Goal: Task Accomplishment & Management: Use online tool/utility

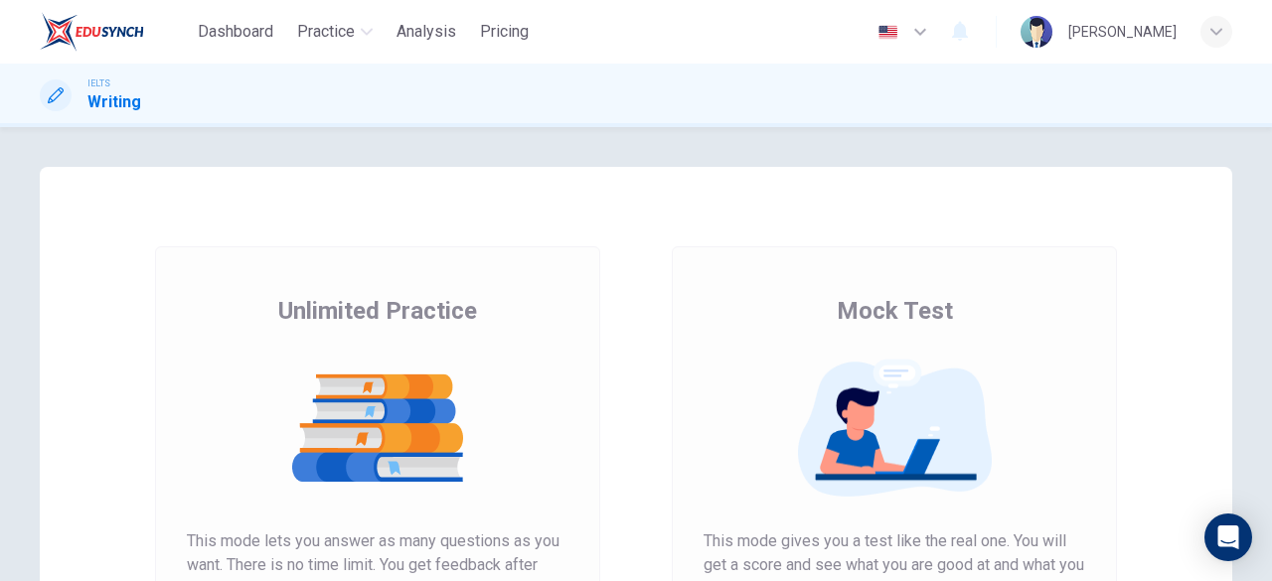
scroll to position [151, 0]
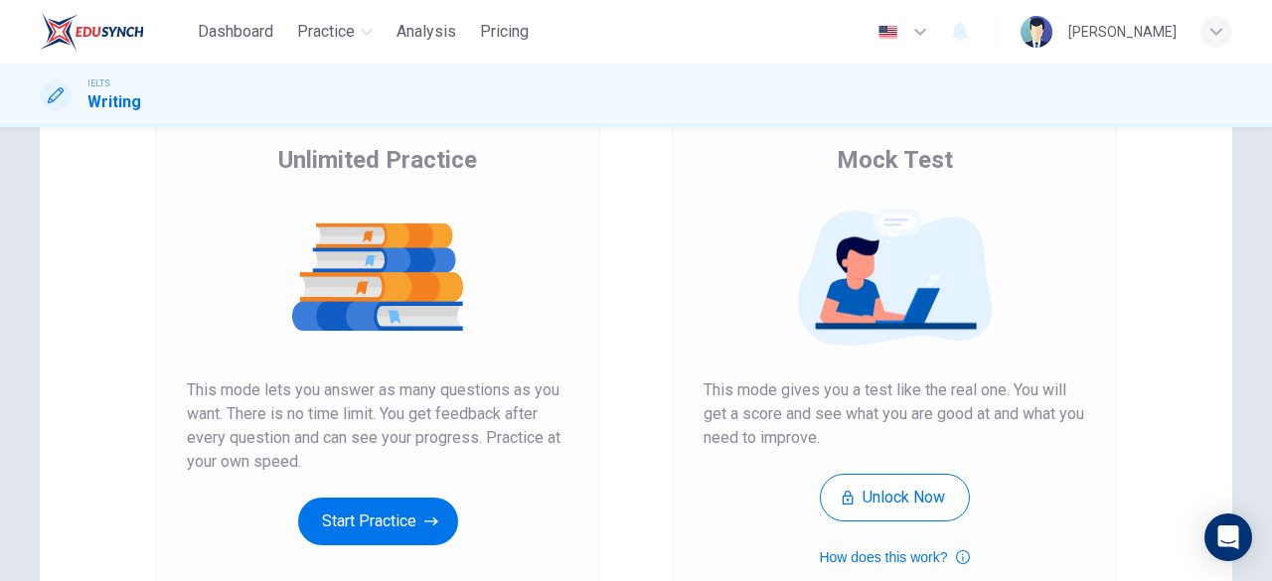
drag, startPoint x: 0, startPoint y: 0, endPoint x: 605, endPoint y: 441, distance: 748.8
click at [605, 441] on div "Unlimited Practice This mode lets you answer as many questions as you want. The…" at bounding box center [377, 361] width 517 height 532
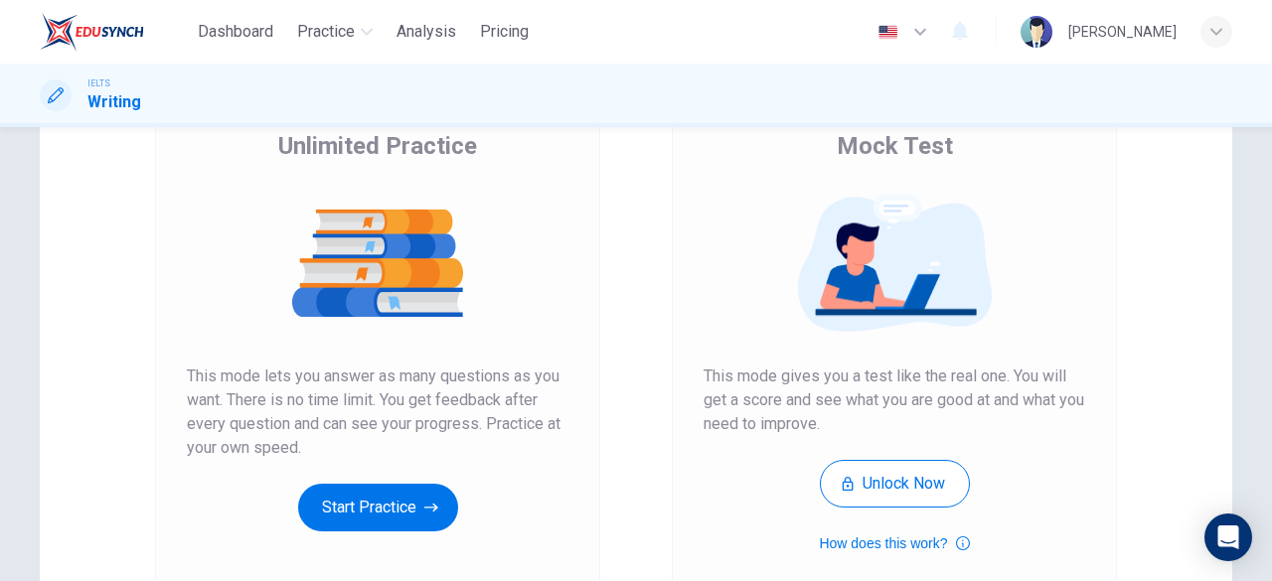
scroll to position [166, 0]
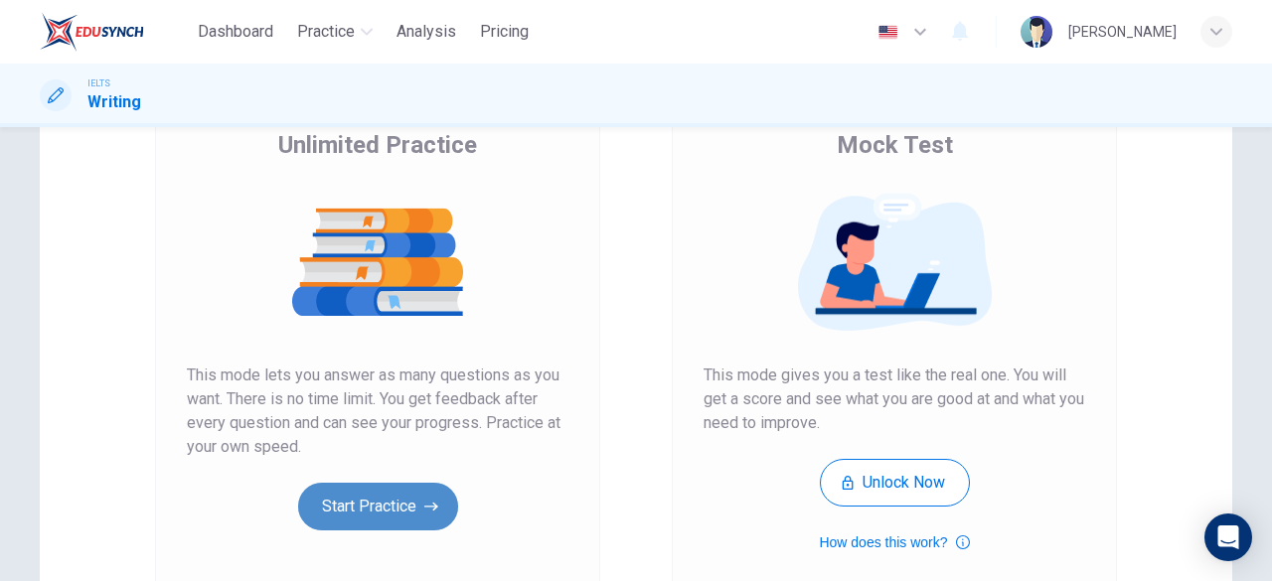
click at [387, 505] on button "Start Practice" at bounding box center [378, 507] width 160 height 48
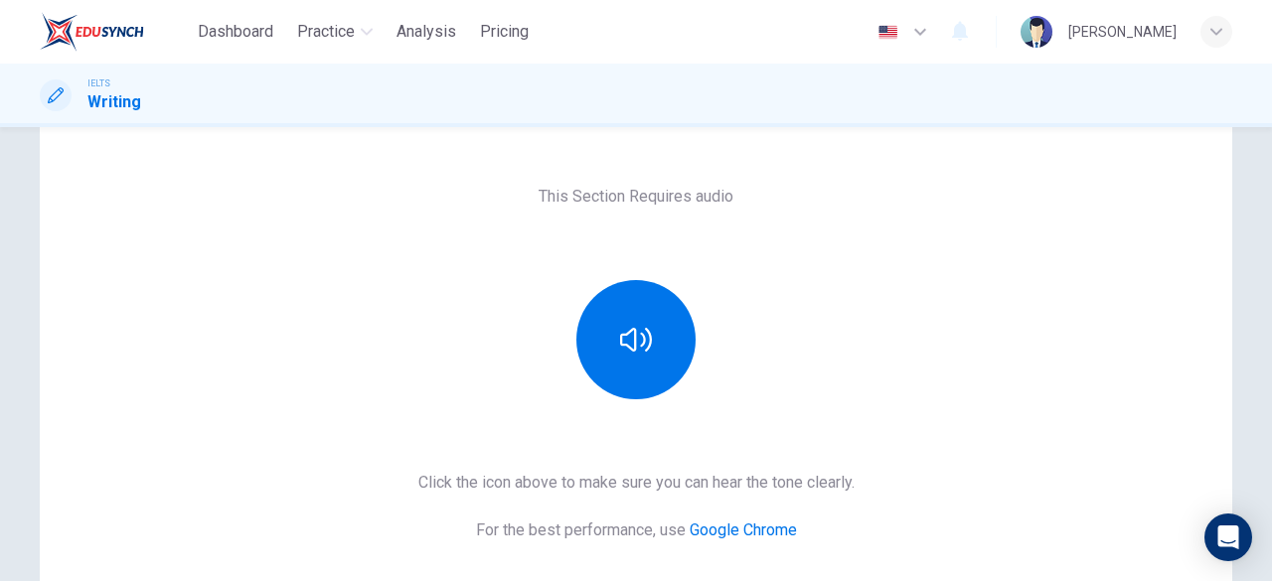
scroll to position [108, 0]
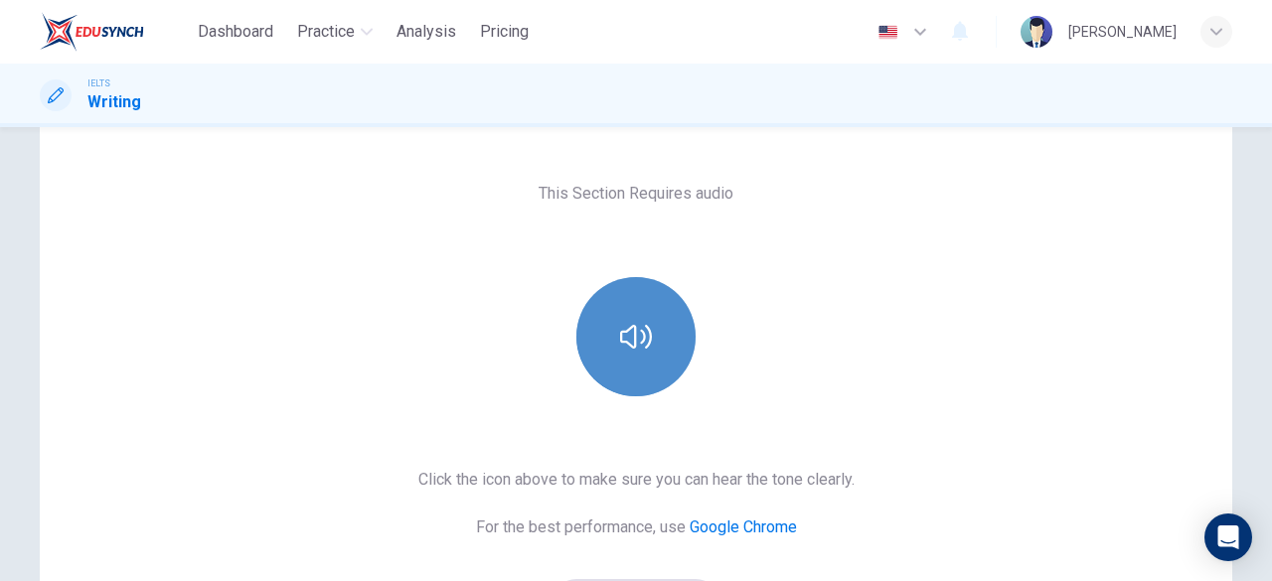
click at [620, 369] on button "button" at bounding box center [635, 336] width 119 height 119
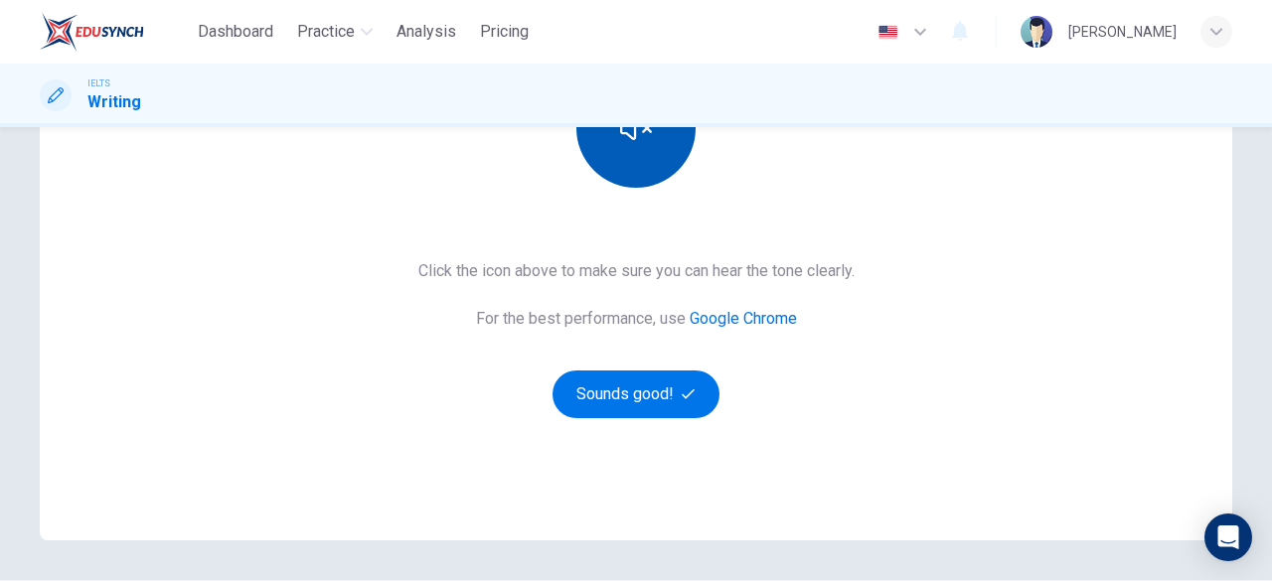
scroll to position [320, 0]
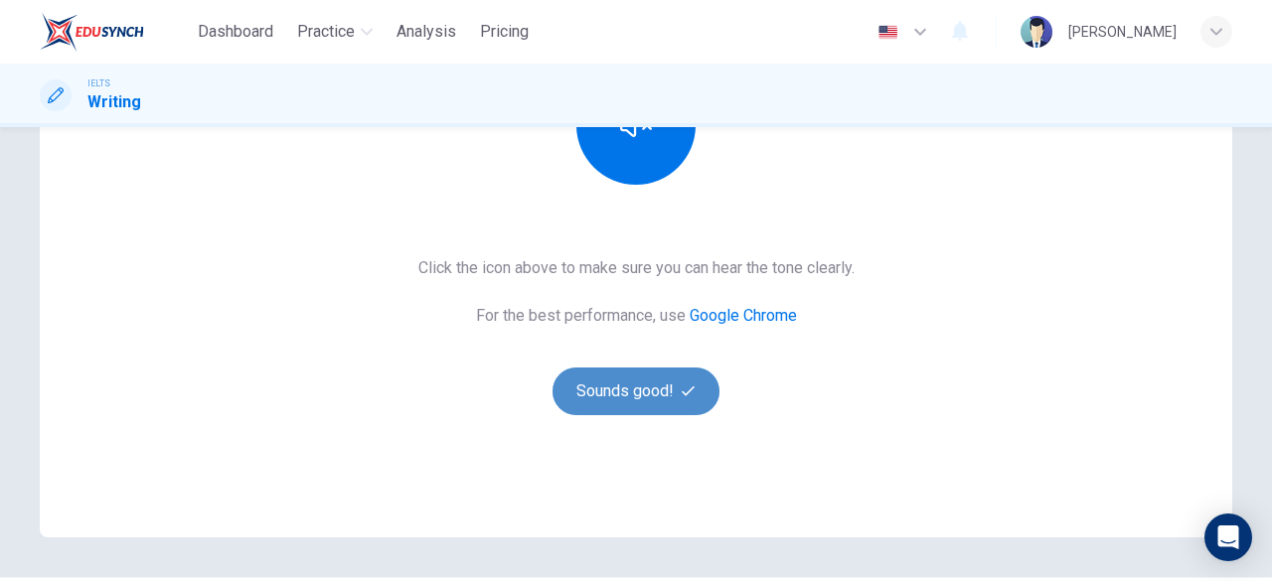
click at [620, 381] on button "Sounds good!" at bounding box center [635, 392] width 167 height 48
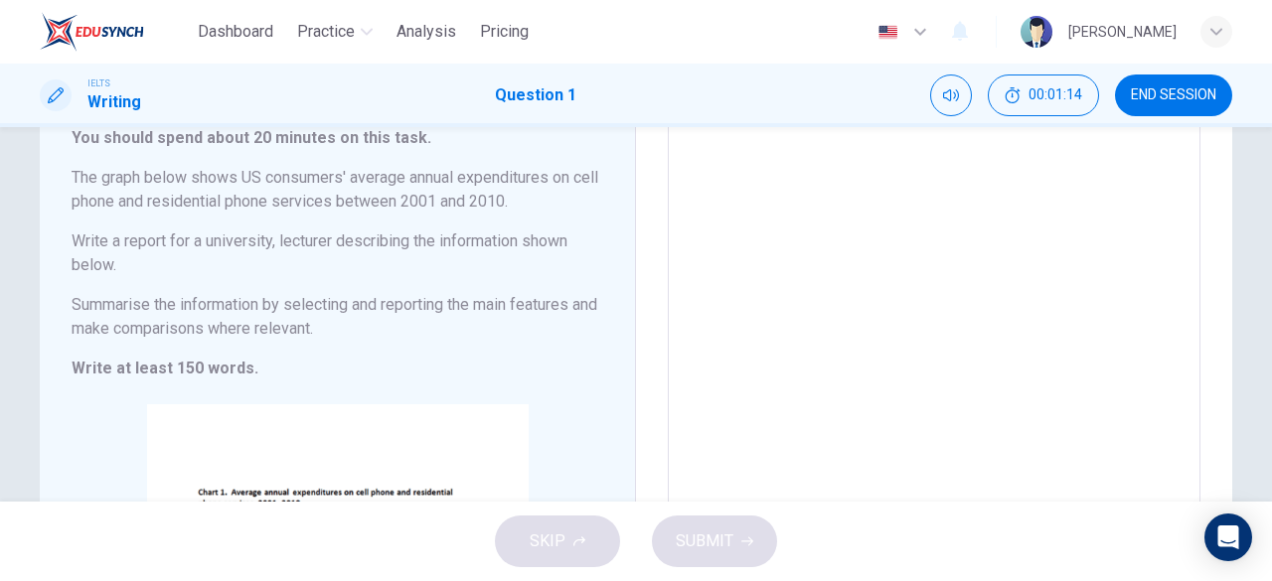
scroll to position [138, 0]
click at [752, 190] on textarea at bounding box center [934, 424] width 505 height 618
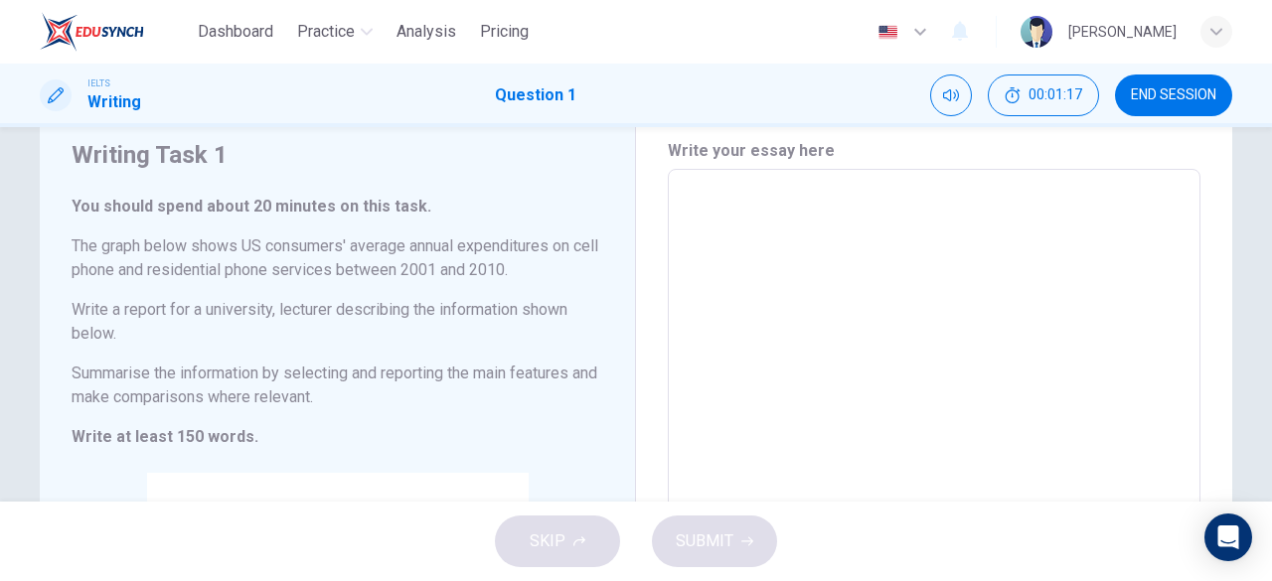
scroll to position [68, 0]
type textarea "T"
type textarea "x"
type textarea "Th"
type textarea "x"
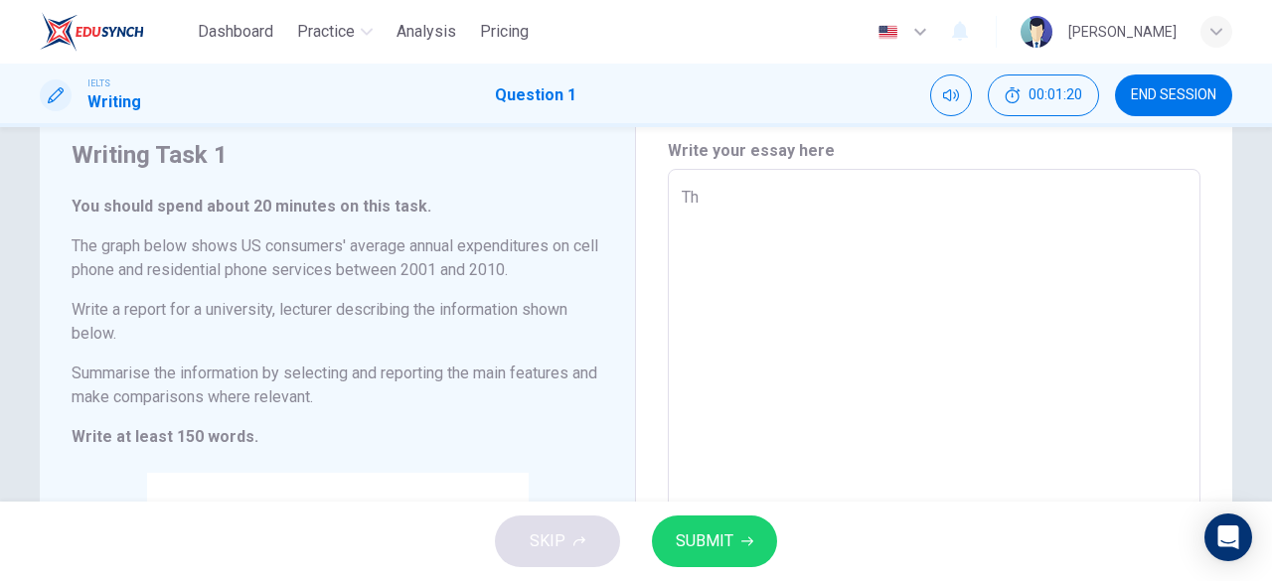
type textarea "The"
type textarea "x"
type textarea "The"
type textarea "x"
type textarea "The c"
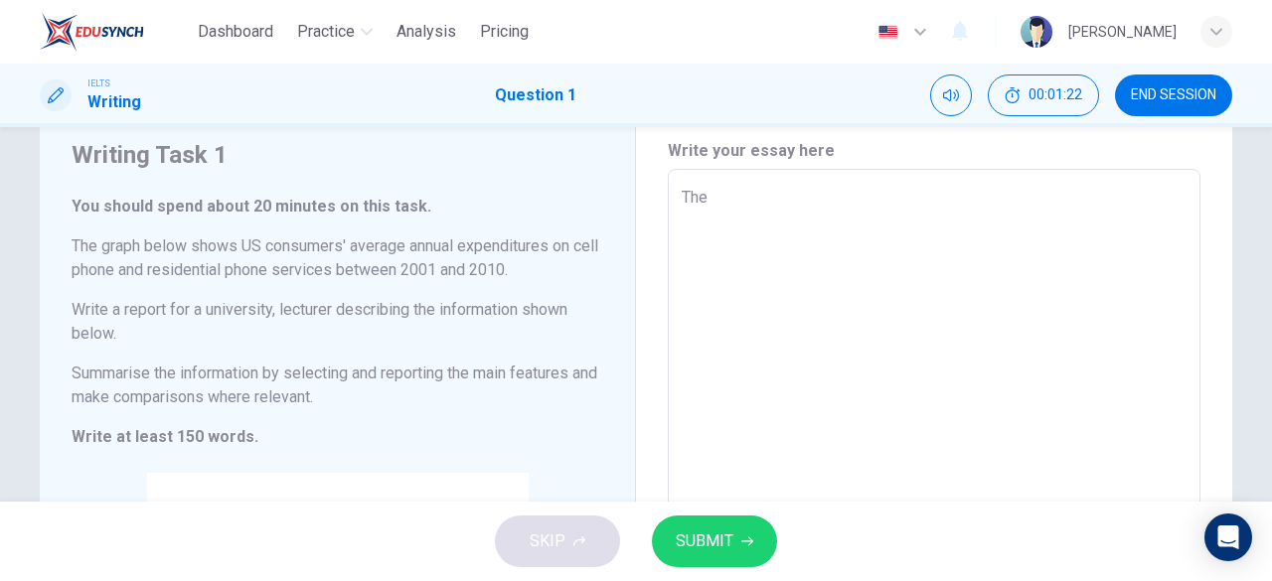
type textarea "x"
type textarea "The ch"
type textarea "x"
type textarea "The cha"
type textarea "x"
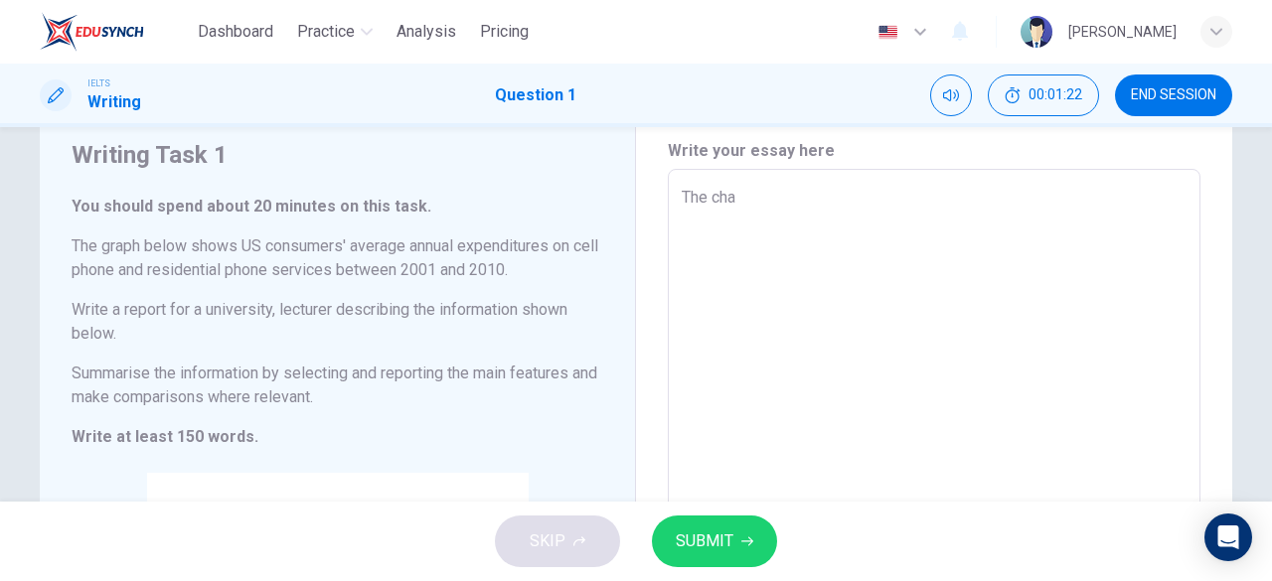
type textarea "The char"
type textarea "x"
type textarea "The chart"
type textarea "x"
type textarea "The chart"
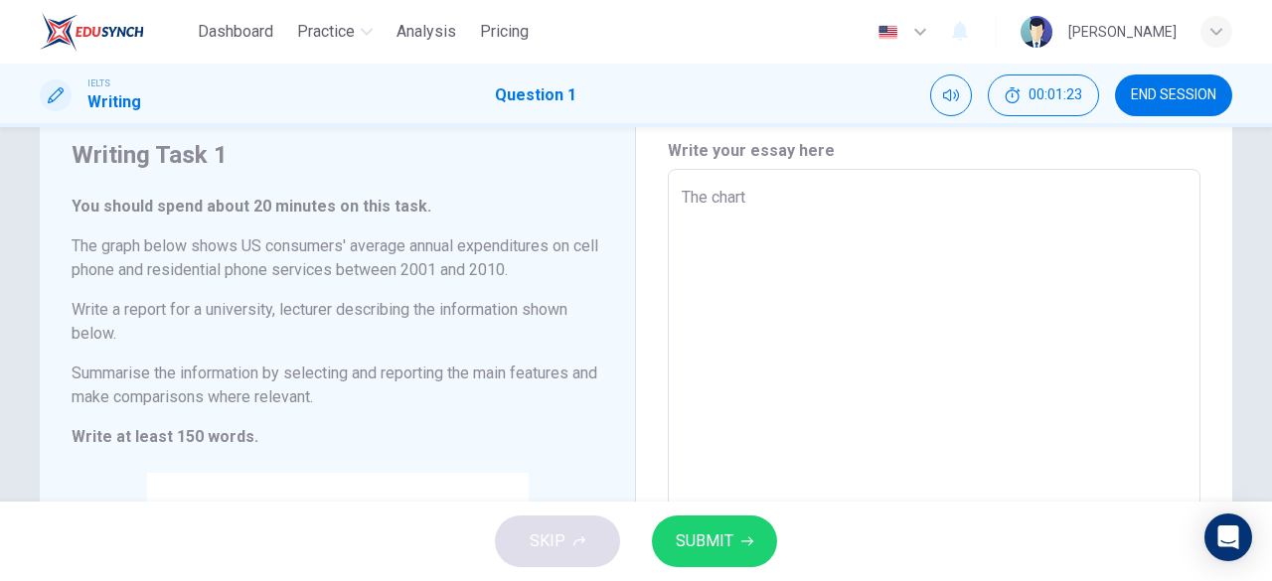
type textarea "x"
type textarea "The chart s"
type textarea "x"
type textarea "The chart sh"
type textarea "x"
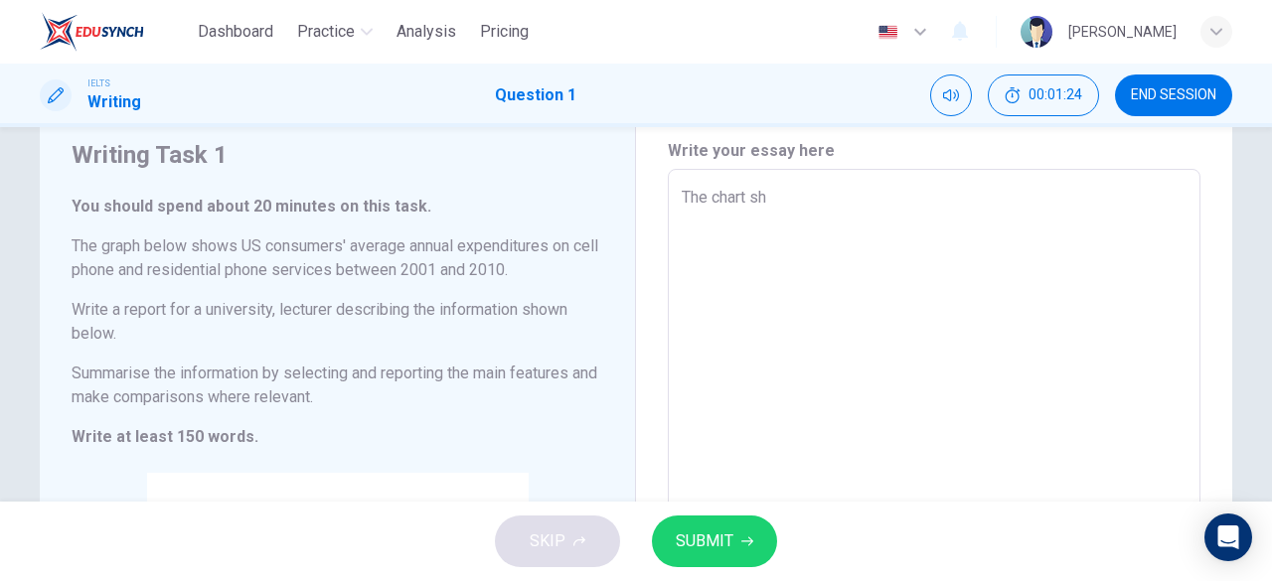
type textarea "The chart sho"
type textarea "x"
type textarea "The chart show"
type textarea "x"
type textarea "The chart shows"
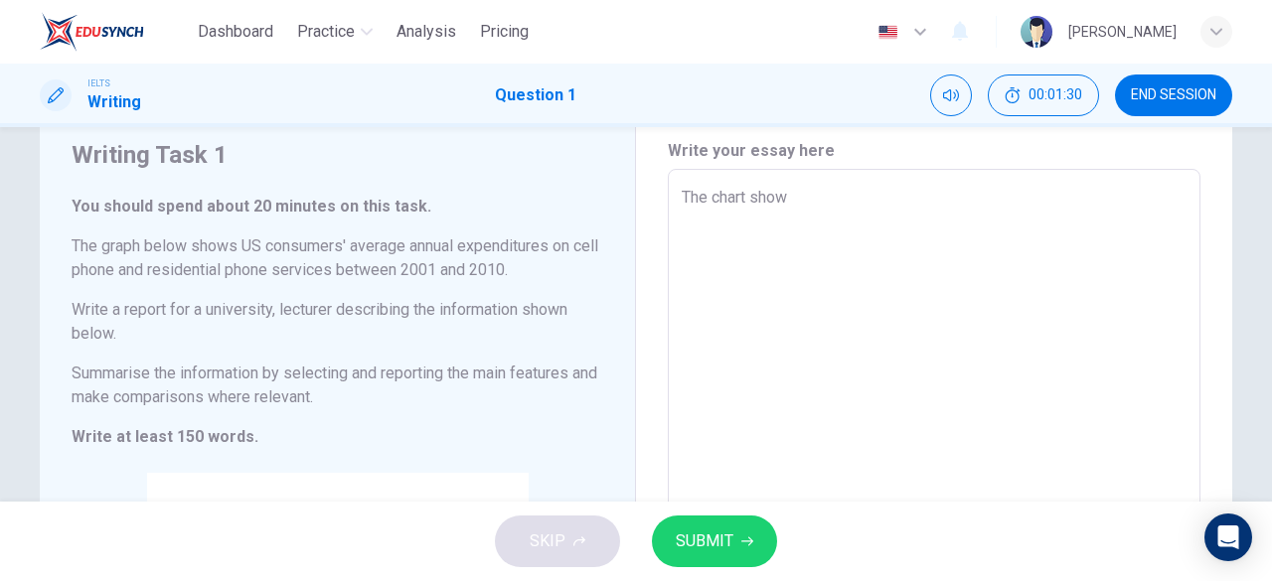
type textarea "x"
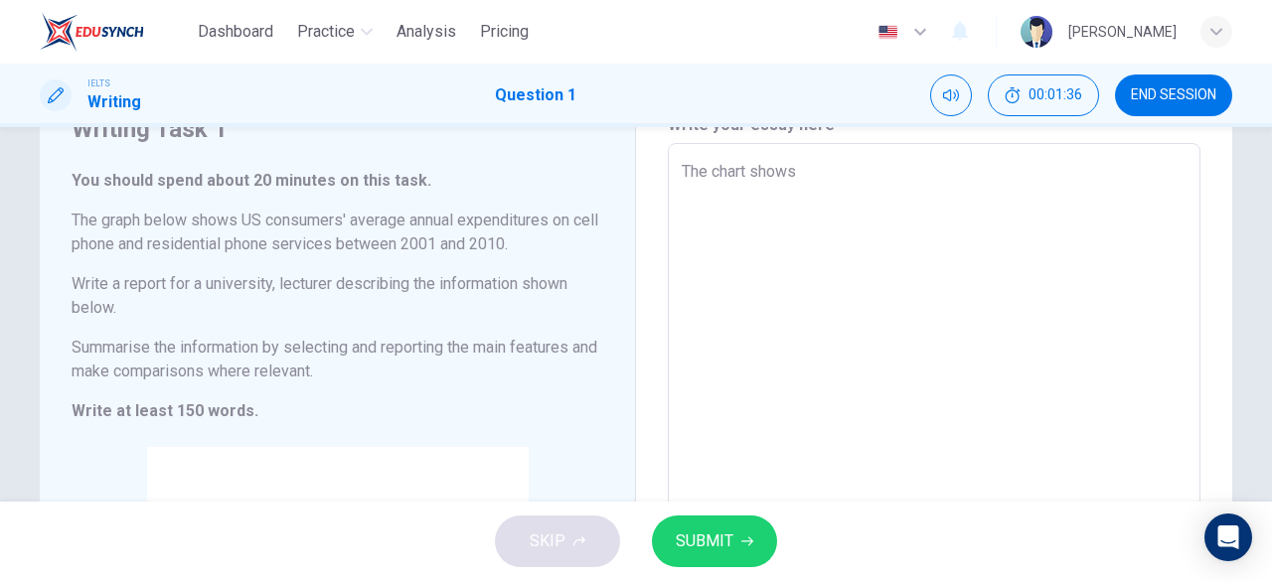
scroll to position [94, 0]
type textarea "The chart showsU"
type textarea "x"
type textarea "The chart showsUS"
type textarea "x"
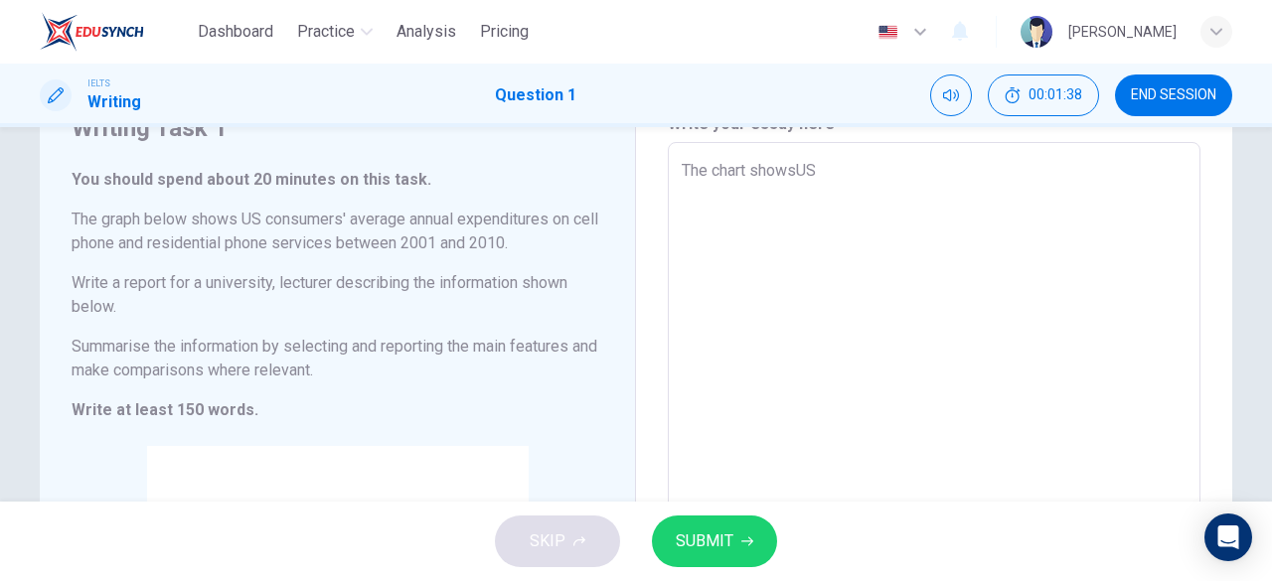
type textarea "The chart showsU"
type textarea "x"
type textarea "The chart shows"
type textarea "x"
type textarea "The chart shows"
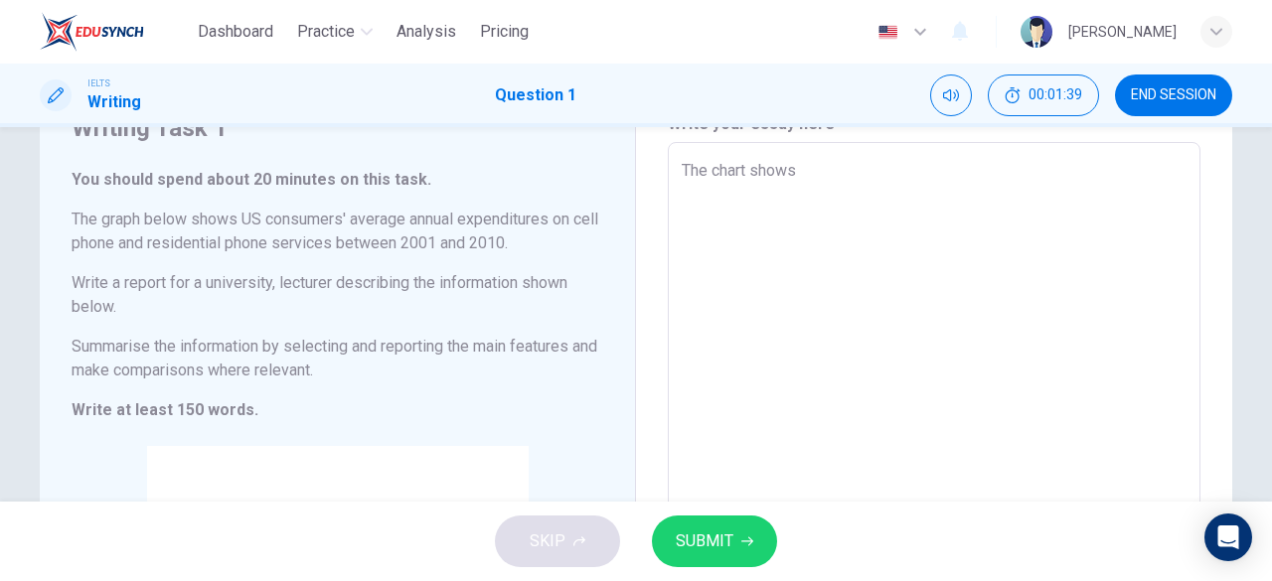
type textarea "x"
type textarea "The chart shows U"
type textarea "x"
type textarea "The chart shows Us"
type textarea "x"
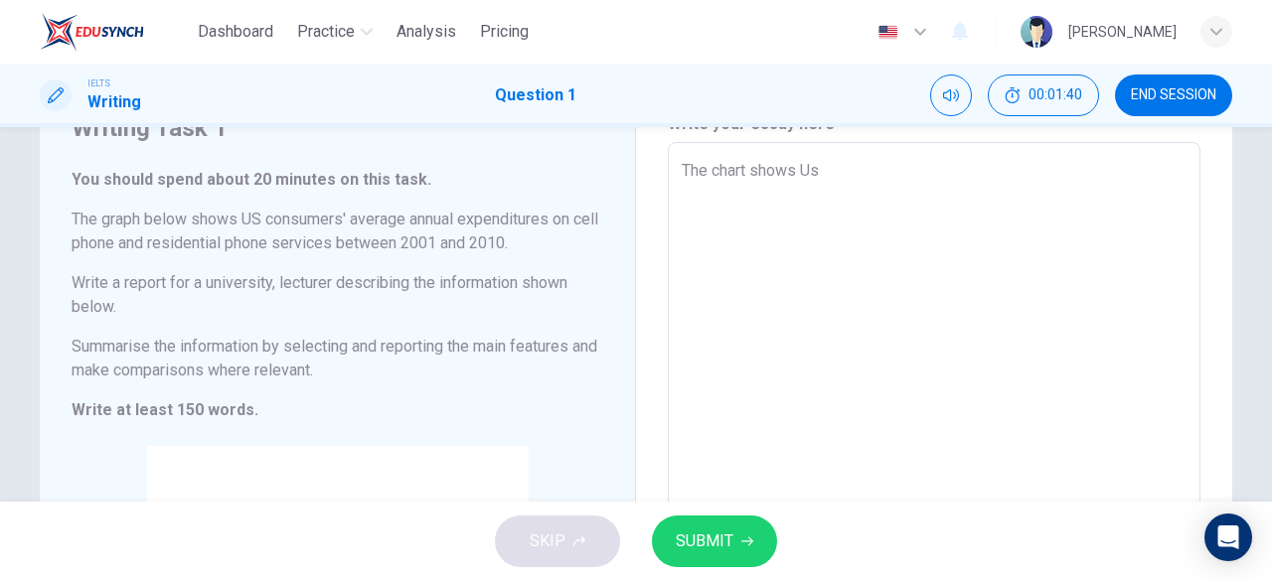
type textarea "The chart shows U"
type textarea "x"
type textarea "The chart shows US"
type textarea "x"
type textarea "The chart shows US"
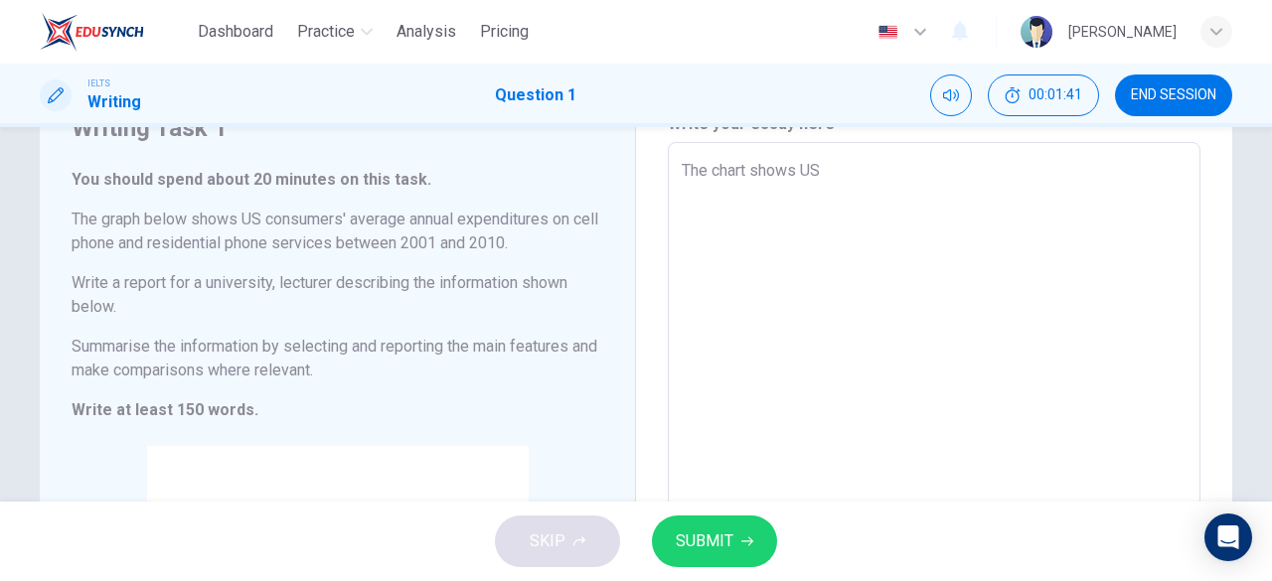
type textarea "x"
type textarea "The chart shows US c"
type textarea "x"
type textarea "The chart shows US co"
type textarea "x"
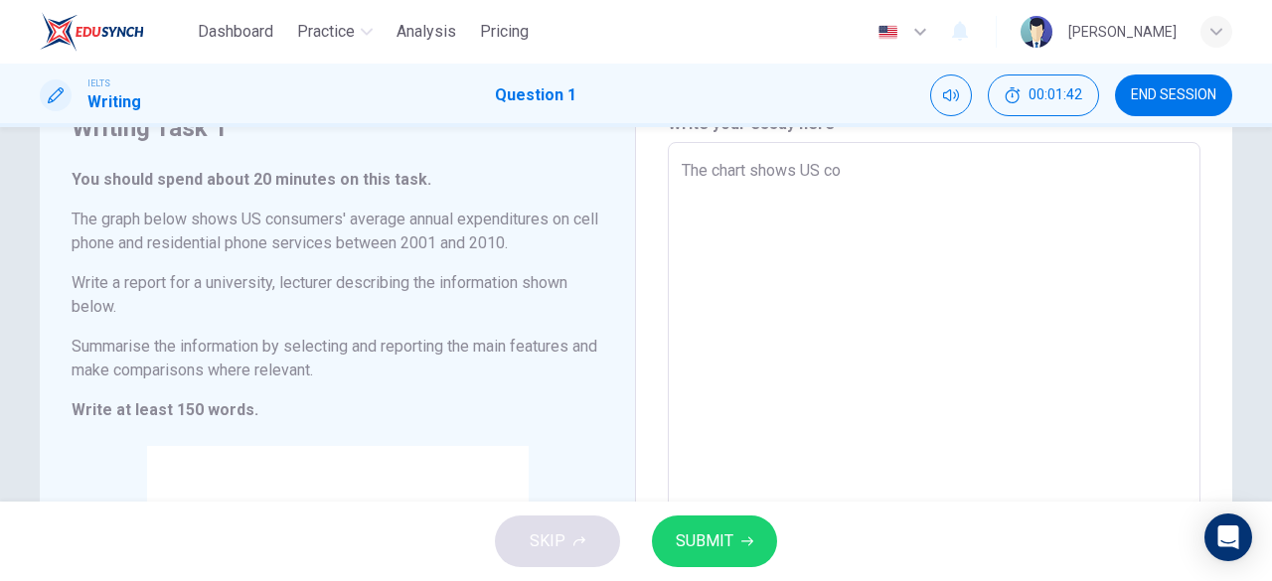
type textarea "The chart shows US con"
type textarea "x"
type textarea "The chart shows US cons"
type textarea "x"
type textarea "The chart shows US consu"
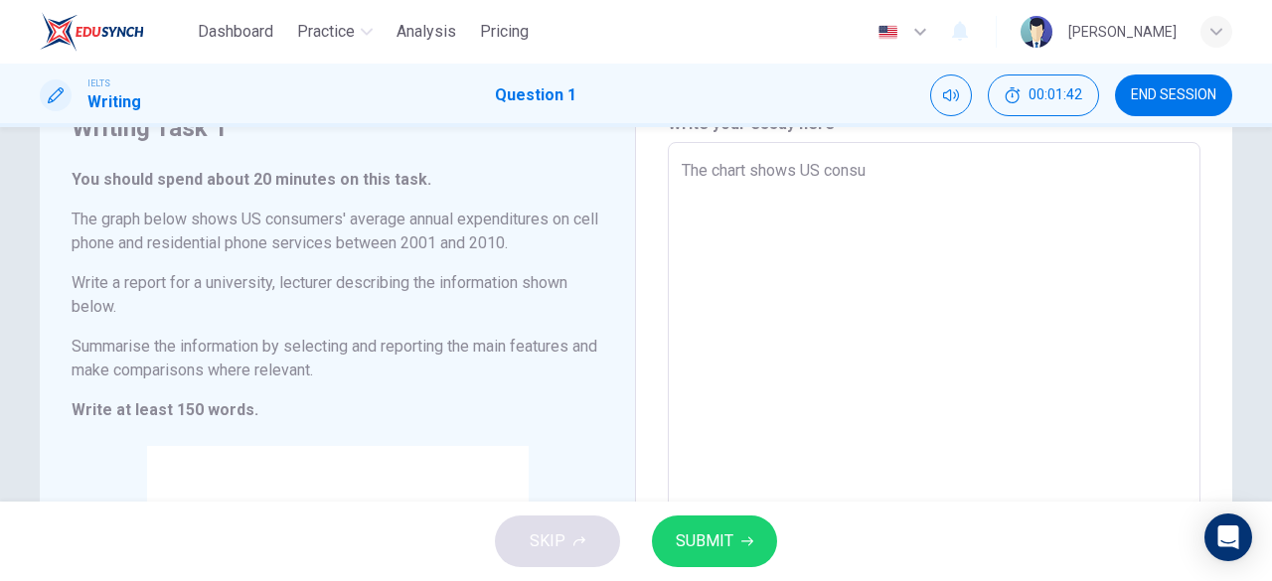
type textarea "x"
type textarea "The chart shows US consum"
type textarea "x"
type textarea "The chart shows US consume"
type textarea "x"
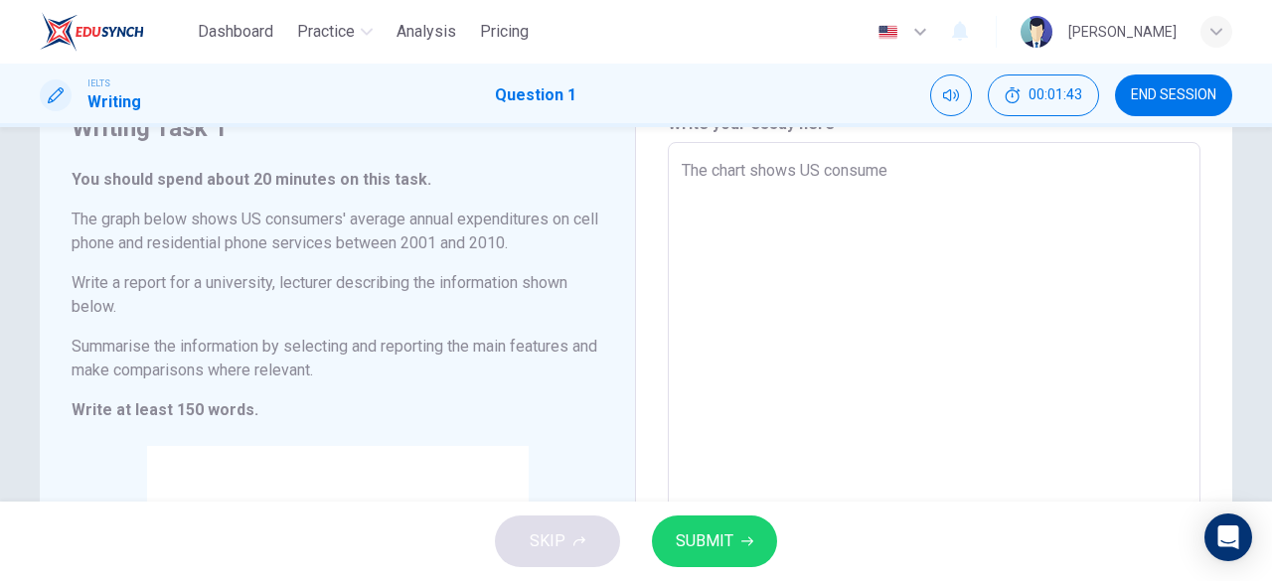
type textarea "The chart shows US consumer"
type textarea "x"
type textarea "The chart shows US consumer'"
type textarea "x"
type textarea "The chart shows US consumer's"
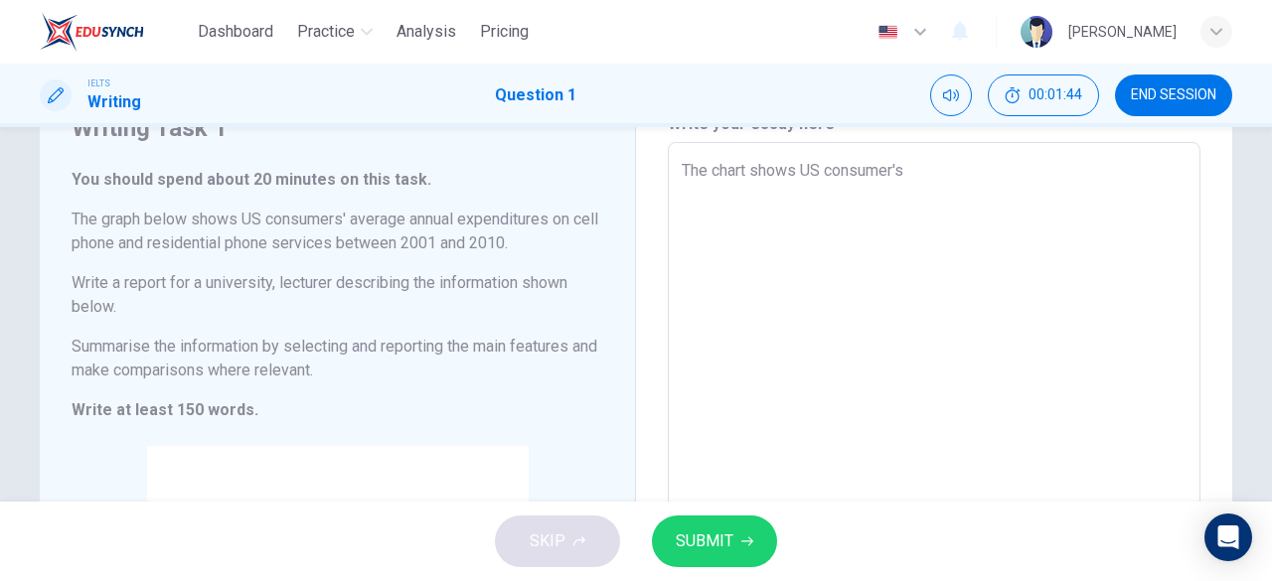
type textarea "x"
type textarea "The chart shows US consumer's"
type textarea "x"
type textarea "The chart shows US consumer's"
type textarea "x"
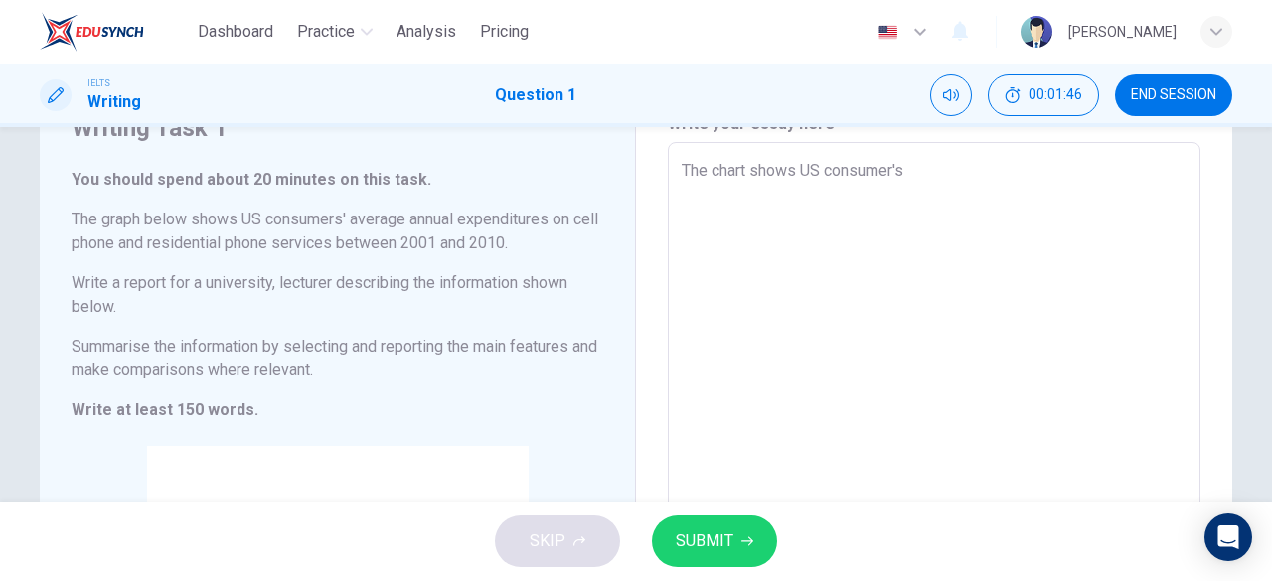
type textarea "The chart shows US consumer'"
type textarea "x"
type textarea "The chart shows US consumer"
type textarea "x"
type textarea "The chart shows US consumers"
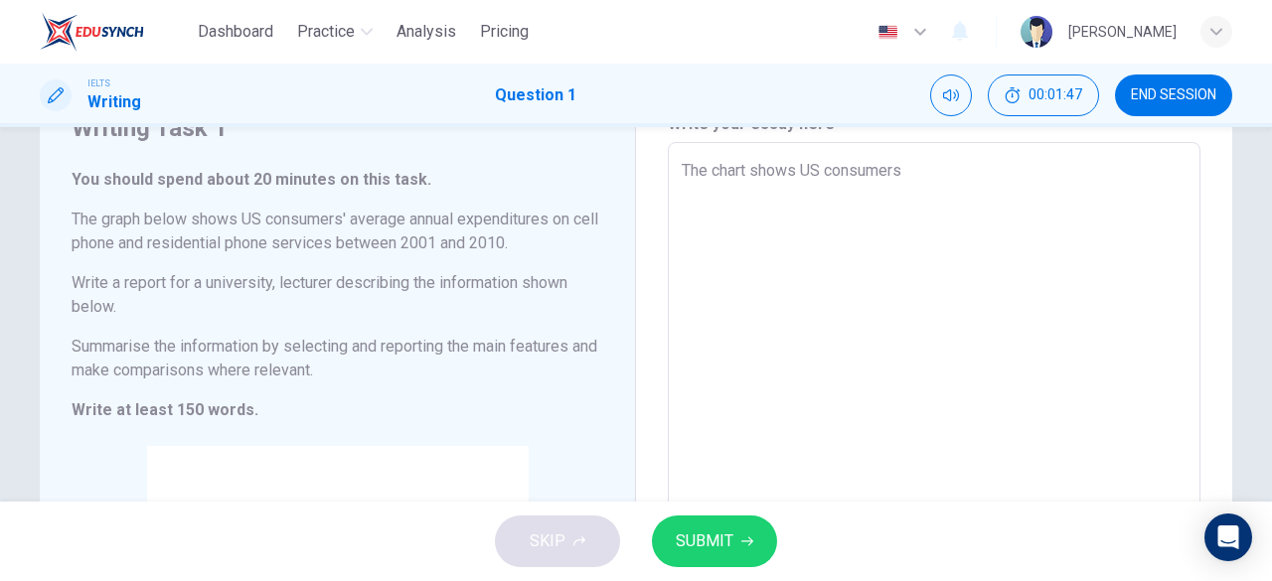
type textarea "x"
type textarea "The chart shows US consumers'"
type textarea "x"
type textarea "The chart shows US consumers's"
type textarea "x"
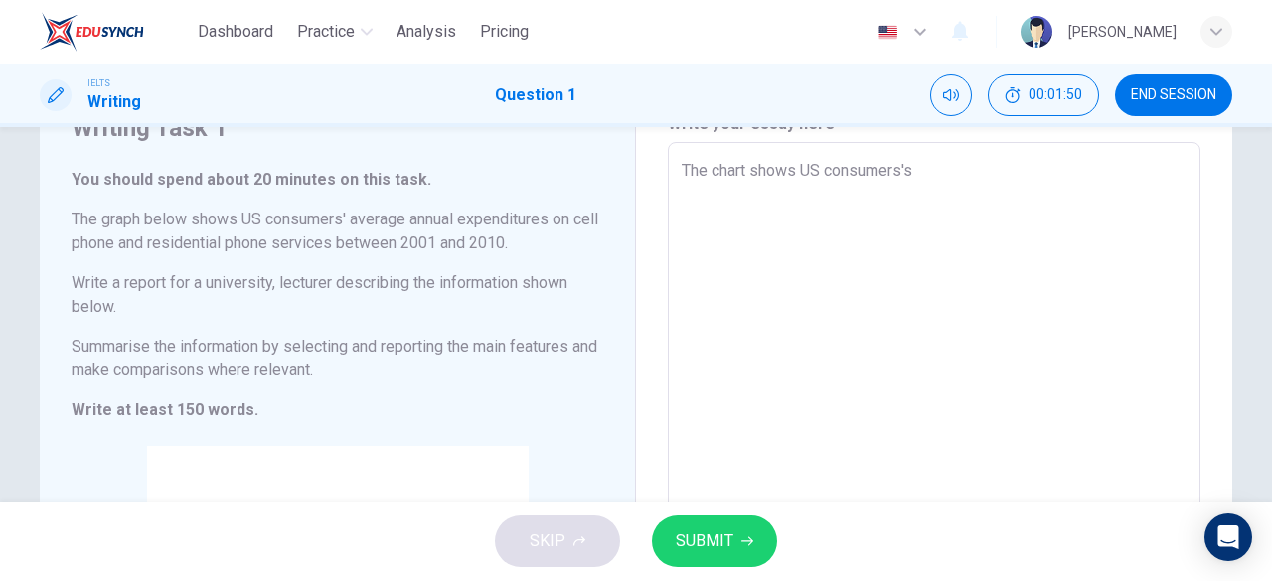
type textarea "The chart shows US consumers'"
type textarea "x"
type textarea "The chart shows US consumers'"
type textarea "x"
type textarea "The chart shows US consumers' a"
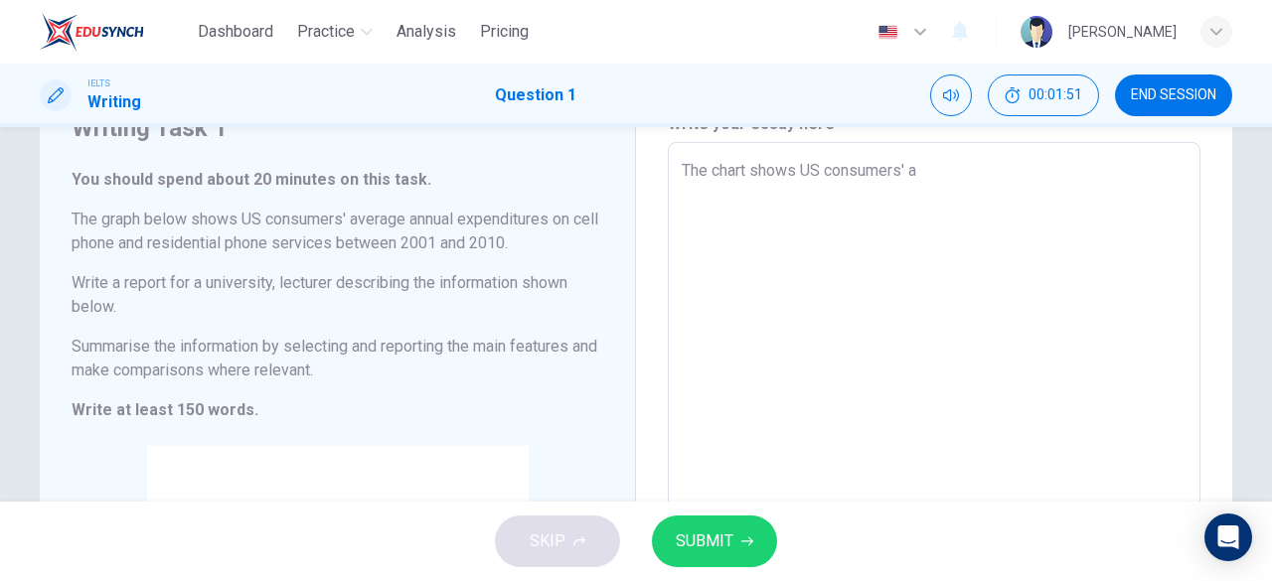
type textarea "x"
type textarea "The chart shows US consumers' av"
type textarea "x"
type textarea "The chart shows US consumers' ave"
type textarea "x"
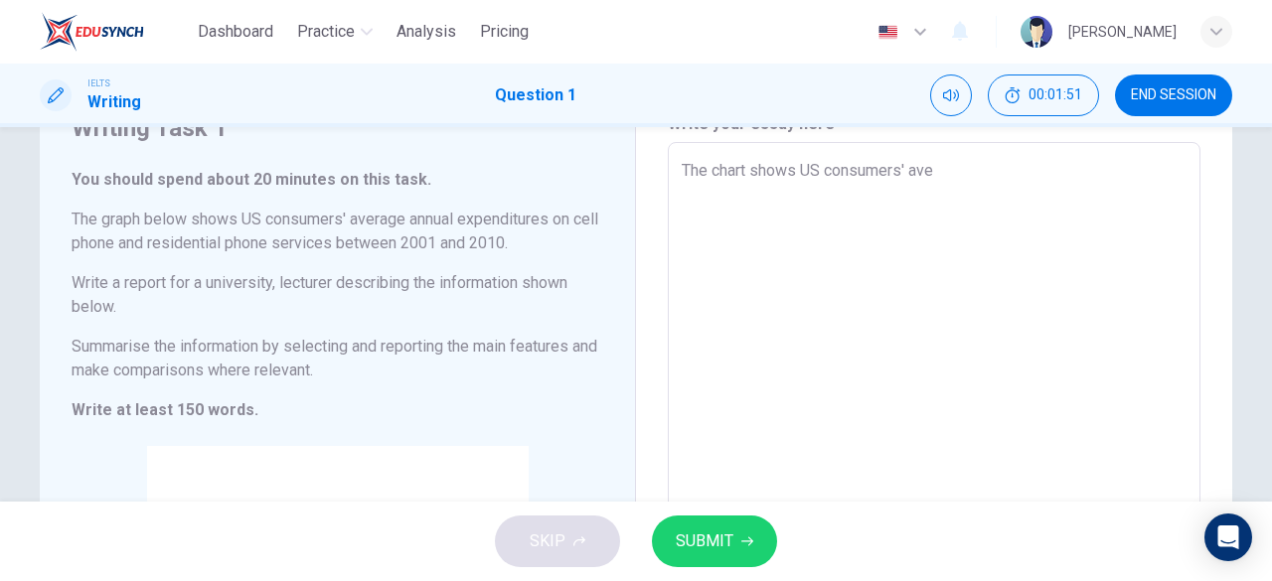
type textarea "The chart shows US consumers' aver"
type textarea "x"
type textarea "The chart shows [DEMOGRAPHIC_DATA] consumers' [PERSON_NAME]"
type textarea "x"
type textarea "The chart shows US consumers' averag"
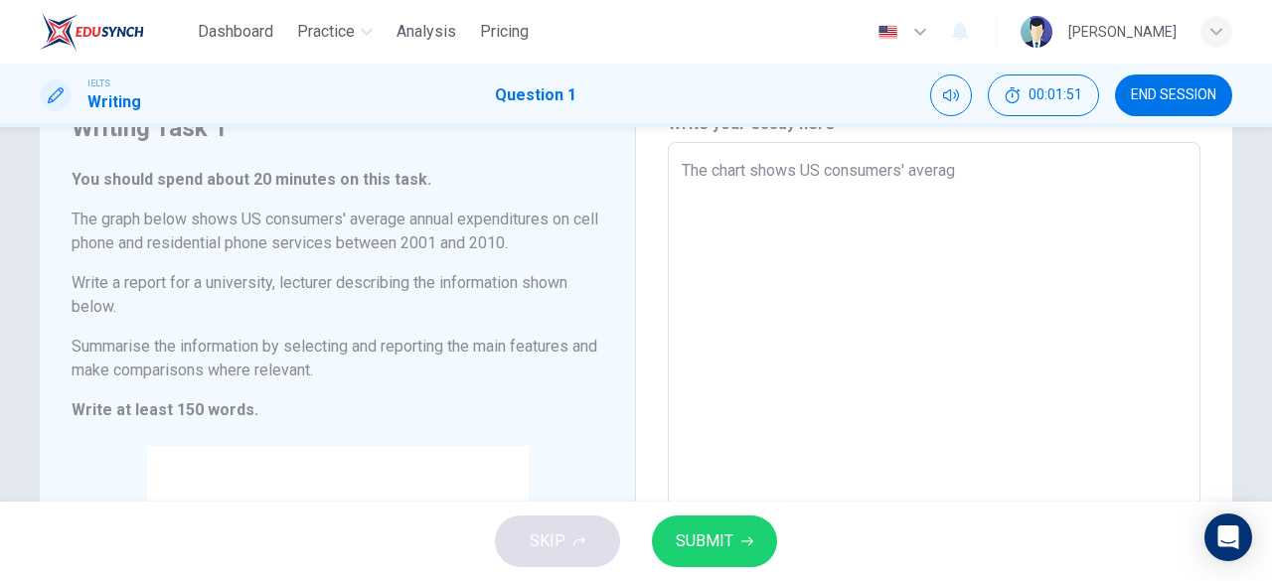
type textarea "x"
type textarea "The chart shows US consumers' average"
type textarea "x"
type textarea "The chart shows US consumers' average"
type textarea "x"
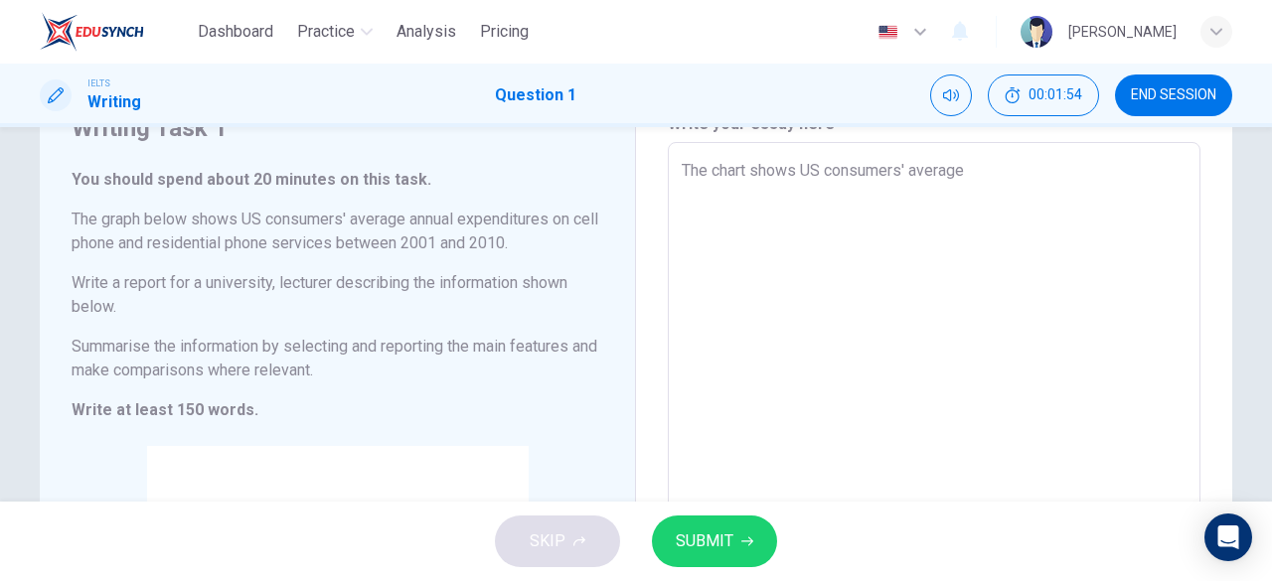
type textarea "The chart shows US consumers' average a"
type textarea "x"
type textarea "The chart shows US consumers' average an"
type textarea "x"
type textarea "The chart shows US consumers' average anu"
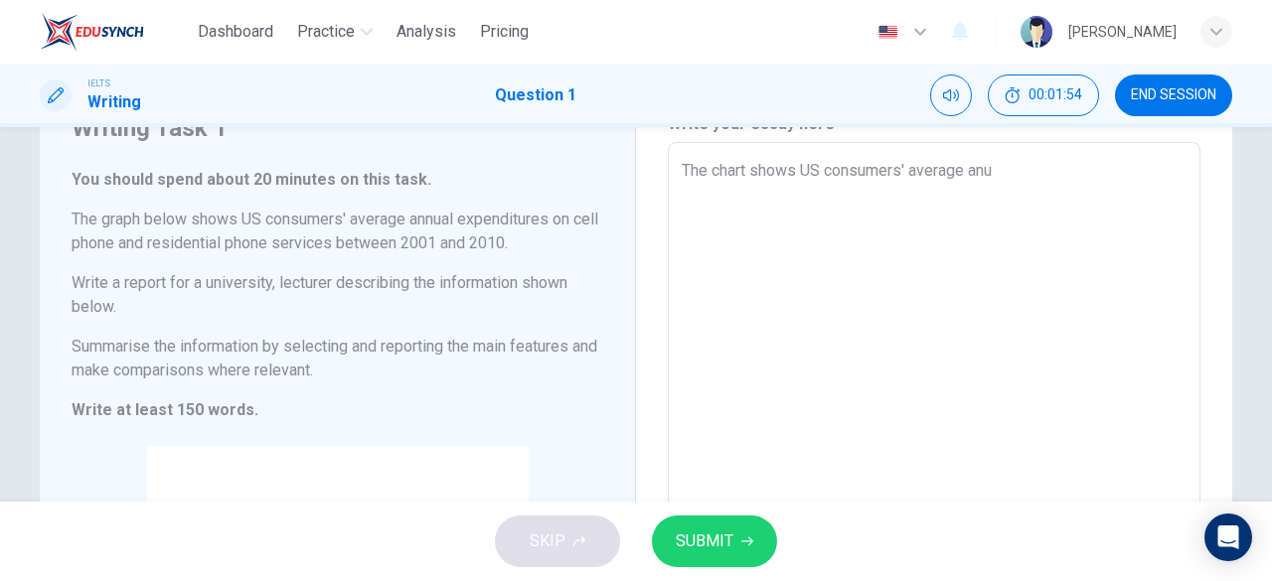
type textarea "x"
type textarea "The chart shows US consumers' average anuu"
type textarea "x"
type textarea "The chart shows US consumers' average anu"
type textarea "x"
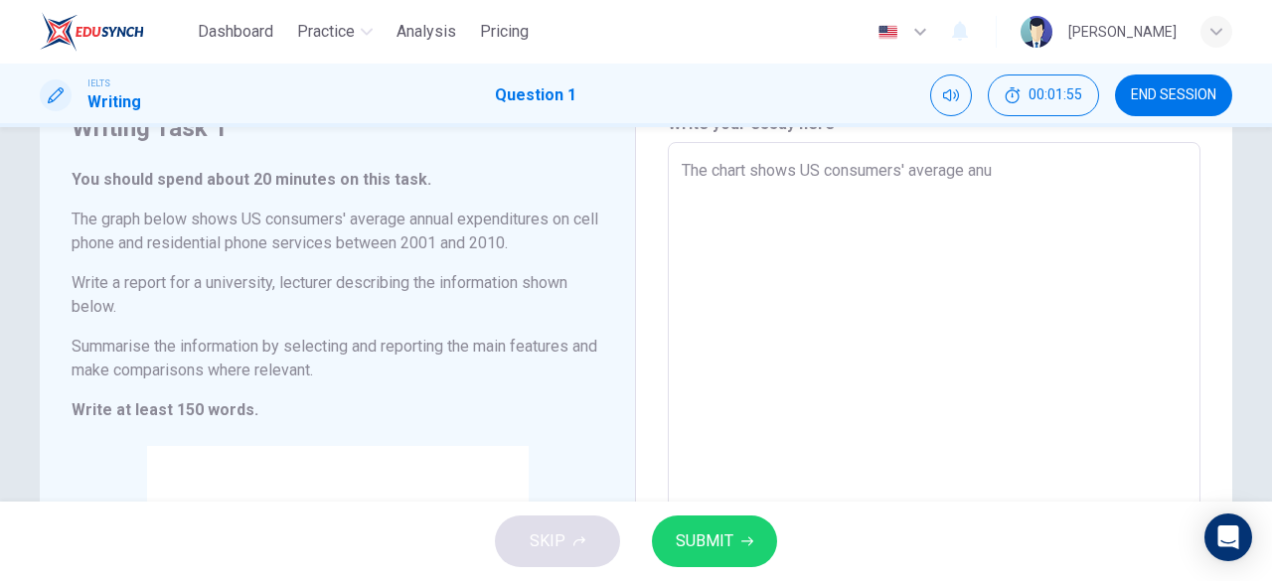
type textarea "The chart shows US consumers' average an"
type textarea "x"
type textarea "The chart shows US consumers' average [PERSON_NAME]"
type textarea "x"
type textarea "The chart shows US consumers' average annu"
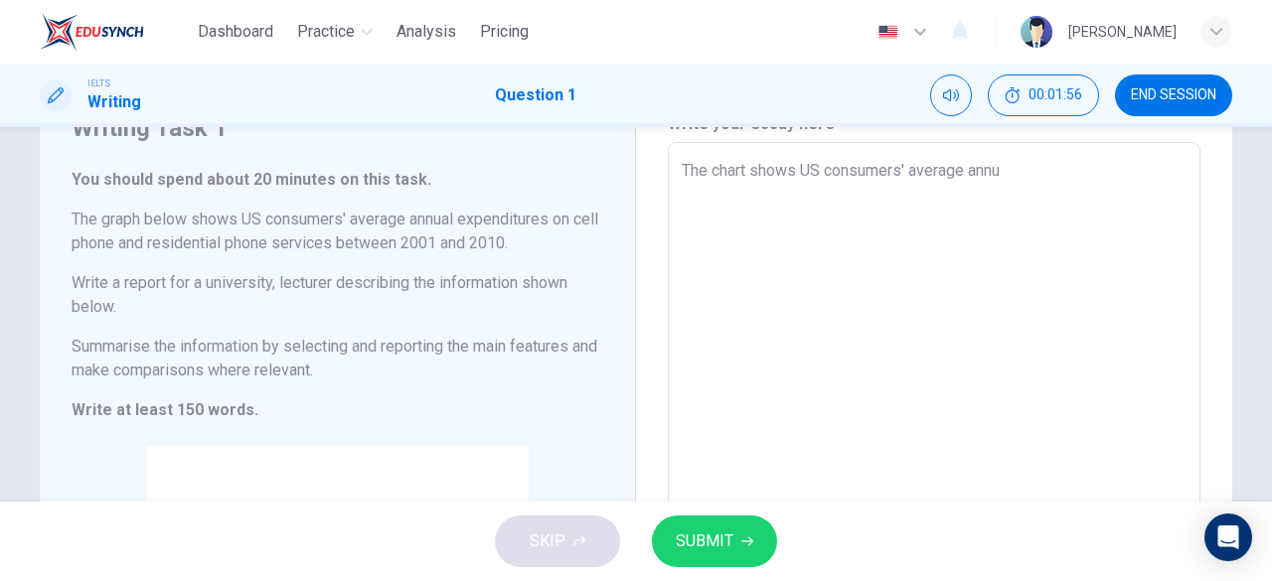
type textarea "x"
type textarea "The chart shows US consumers' average annua"
type textarea "x"
type textarea "The chart shows US consumers' average annual"
type textarea "x"
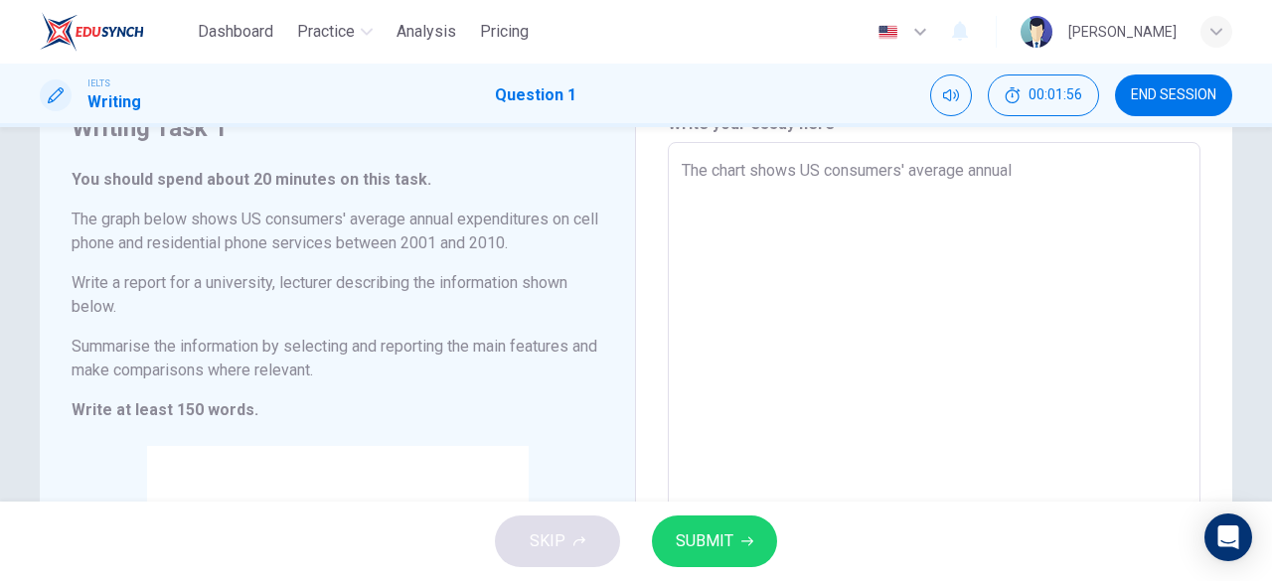
type textarea "The chart shows US consumers' average annual"
type textarea "x"
type textarea "The chart shows US consumers' average annual e"
type textarea "x"
type textarea "The chart shows US consumers' average annual ex"
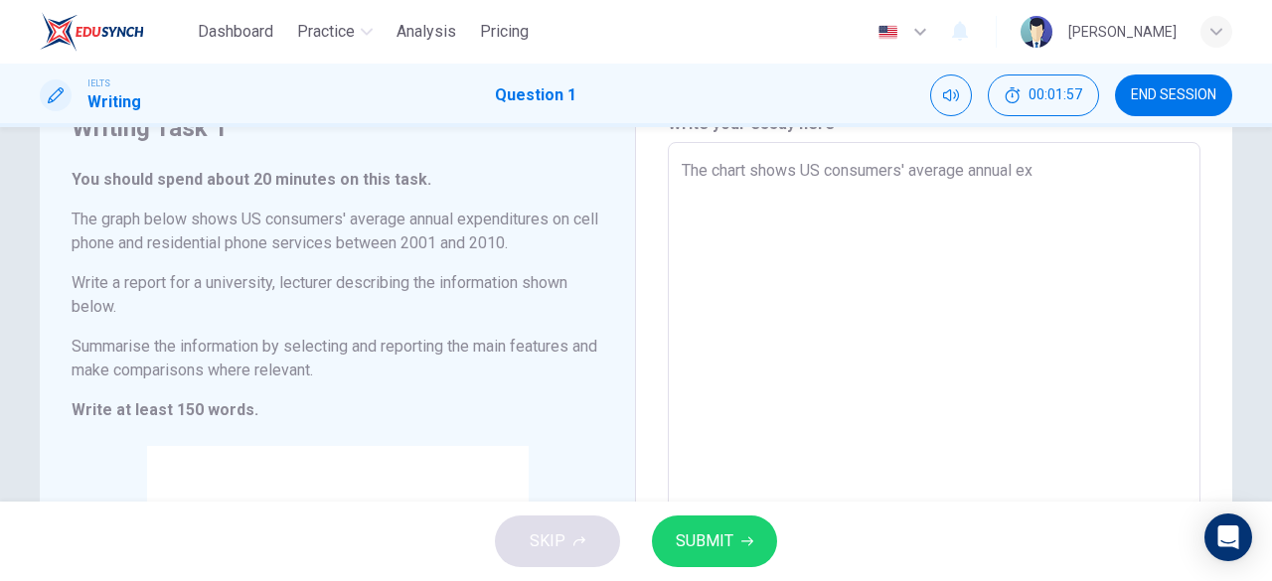
type textarea "x"
type textarea "The chart shows US consumers' average annual exp"
type textarea "x"
type textarea "The chart shows US consumers' average annual expe"
type textarea "x"
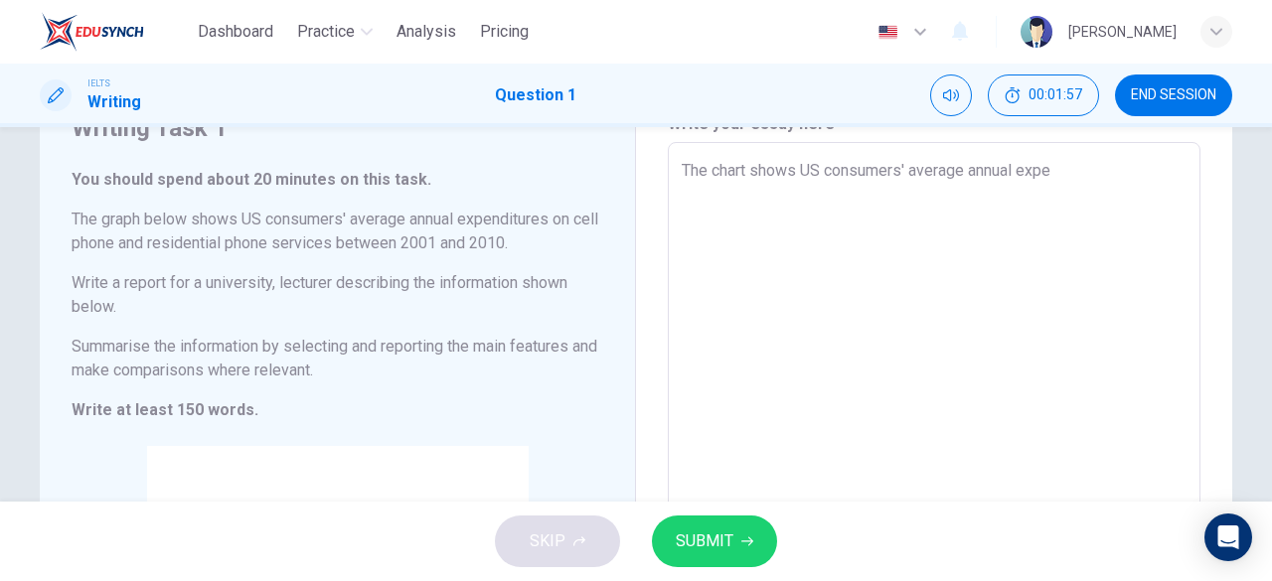
type textarea "The chart shows US consumers' average annual expen"
type textarea "x"
type textarea "The chart shows US consumers' average annual expend"
type textarea "x"
type textarea "The chart shows US consumers' average annual expendi"
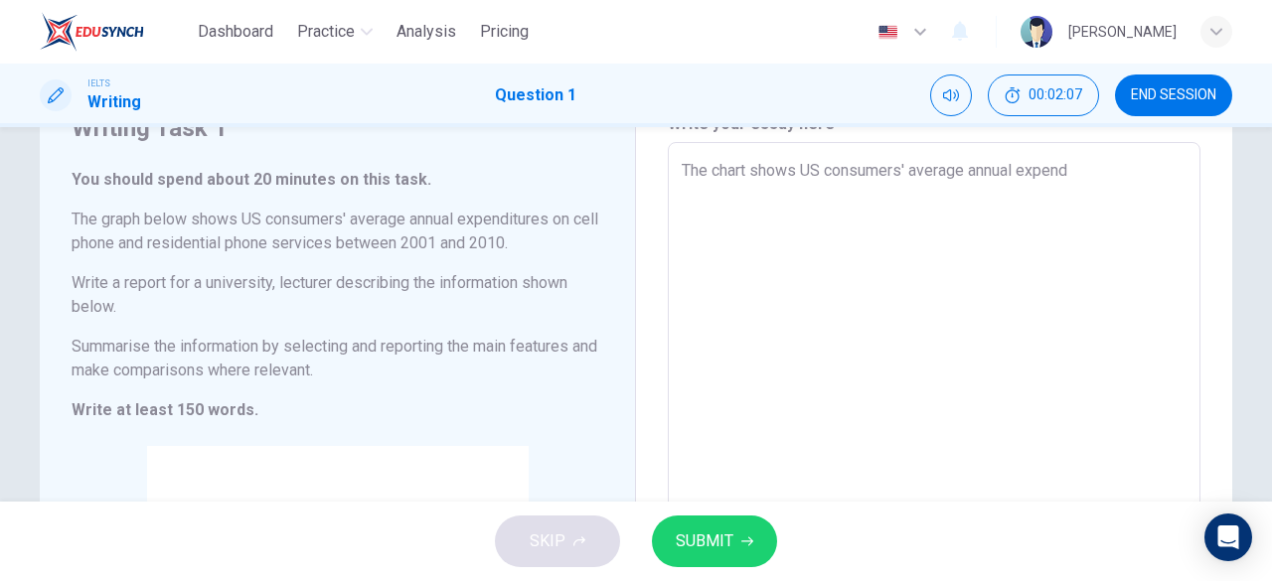
type textarea "x"
type textarea "The chart shows US consumers' average annual expendit"
type textarea "x"
type textarea "The chart shows US consumers' average annual expenditu"
type textarea "x"
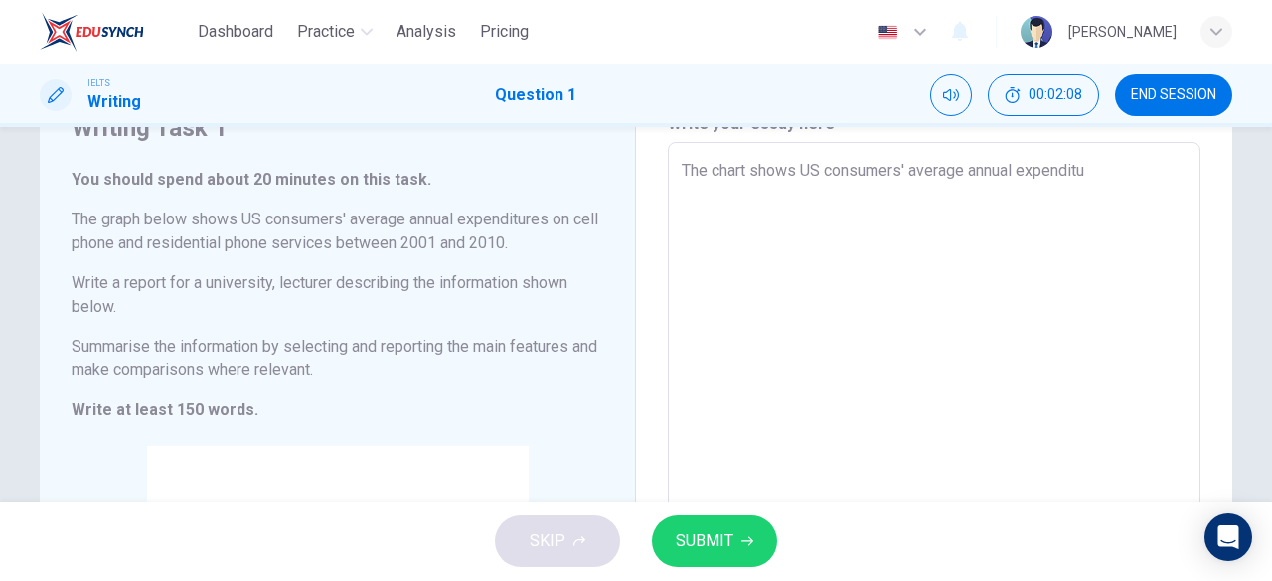
type textarea "The chart shows US consumers' average annual expenditue"
type textarea "x"
type textarea "The chart shows US consumers' average annual expenditu"
type textarea "x"
type textarea "The chart shows US consumers' average annual expenditur"
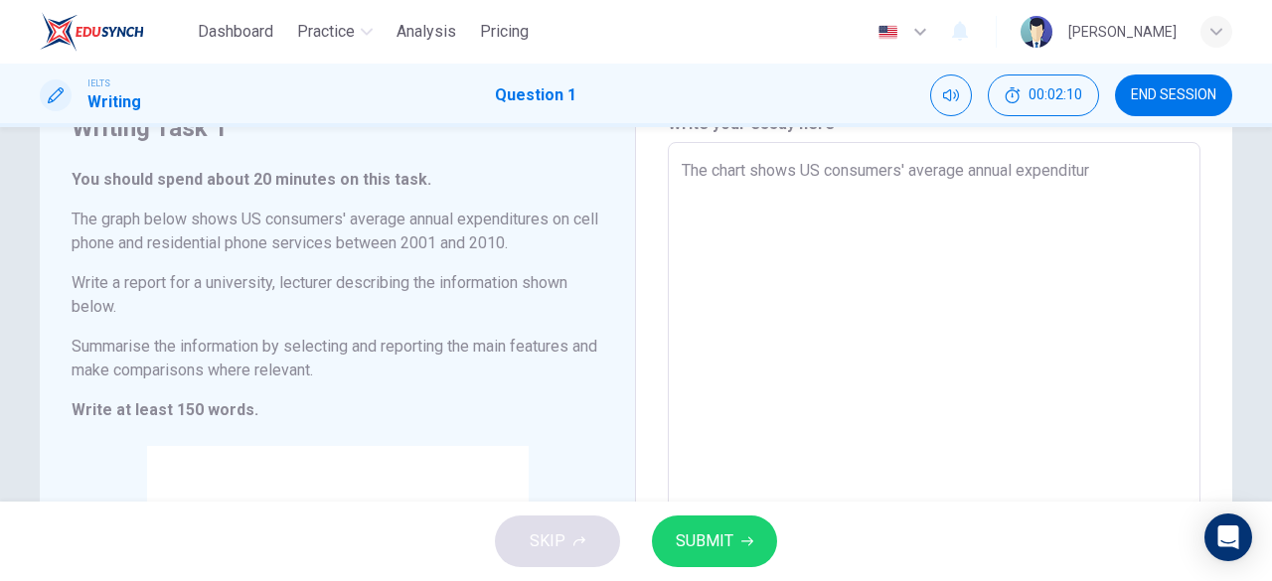
type textarea "x"
type textarea "The chart shows US consumers' average annual expenditure"
type textarea "x"
type textarea "The chart shows US consumers' average annual expenditures"
type textarea "x"
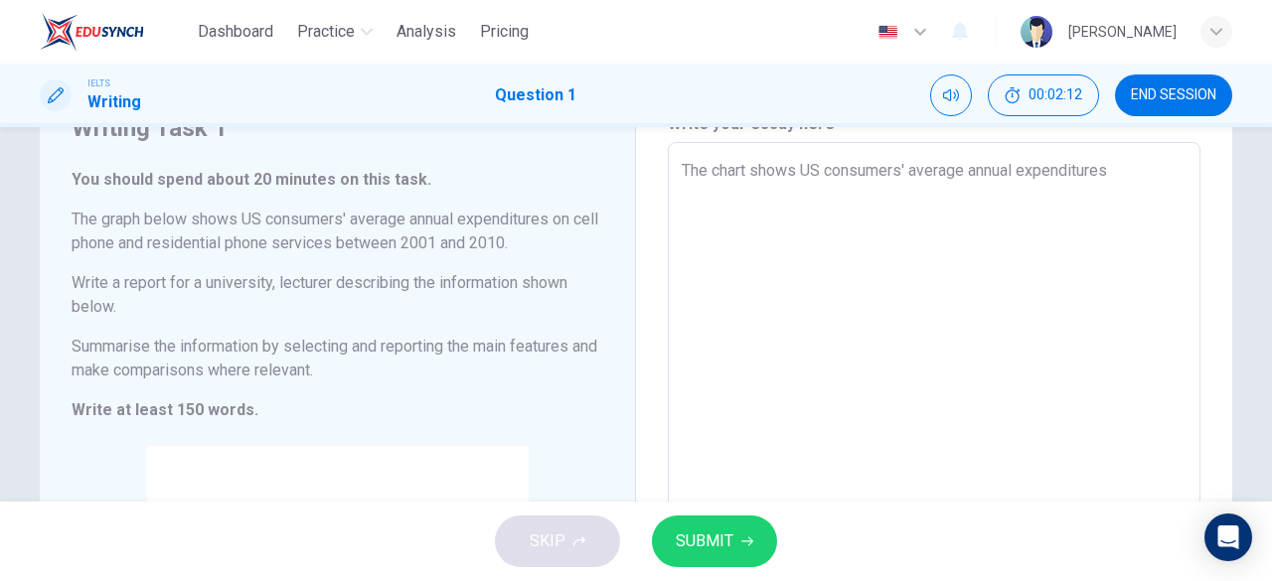
type textarea "The chart shows US consumers' average annual expenditures"
type textarea "x"
type textarea "The chart shows US consumers' average annual expenditures o"
type textarea "x"
type textarea "The chart shows US consumers' average annual expenditures on"
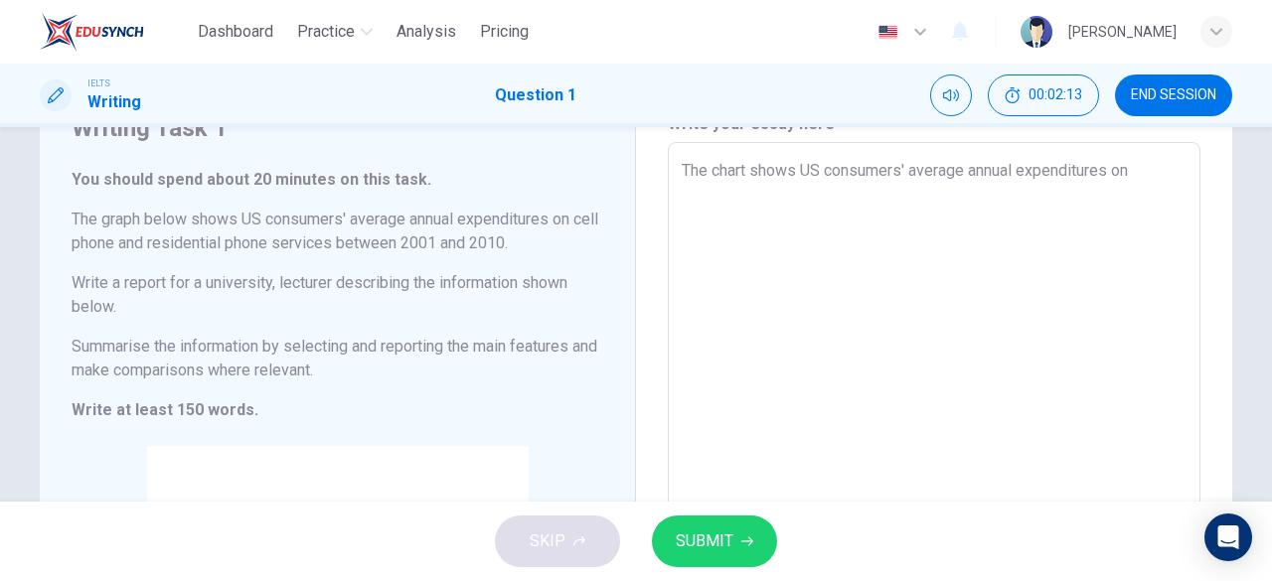
type textarea "x"
type textarea "The chart shows US consumers' average annual expenditures on"
type textarea "x"
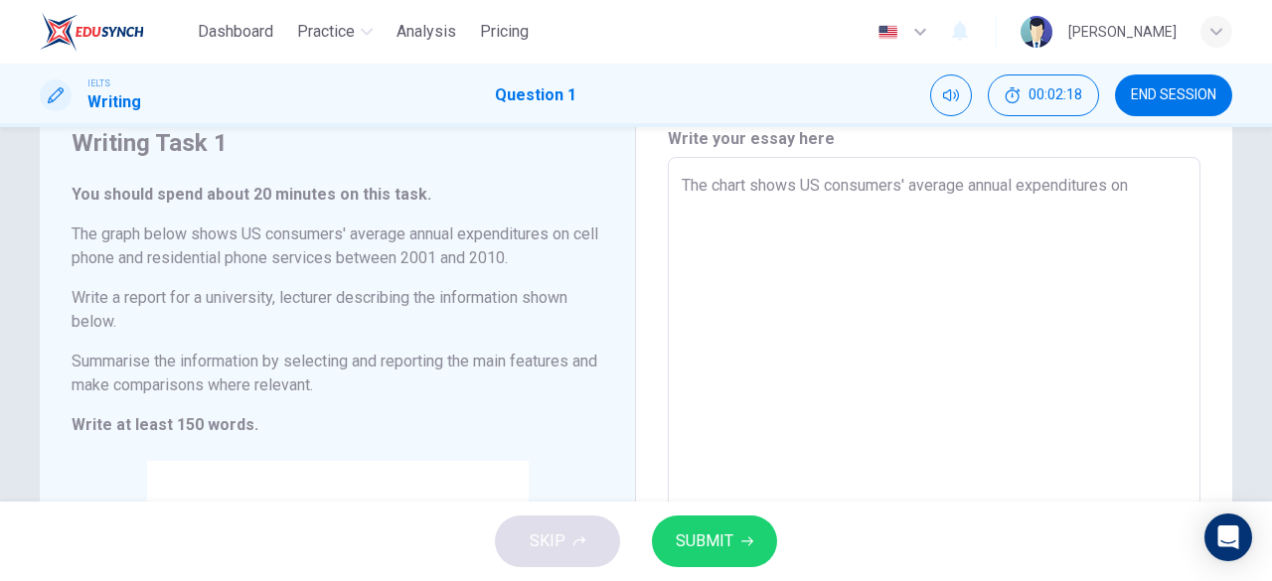
scroll to position [78, 0]
type textarea "The chart shows US consumers' average annual expenditures on c"
type textarea "x"
type textarea "The chart shows US consumers' average annual expenditures on ce"
type textarea "x"
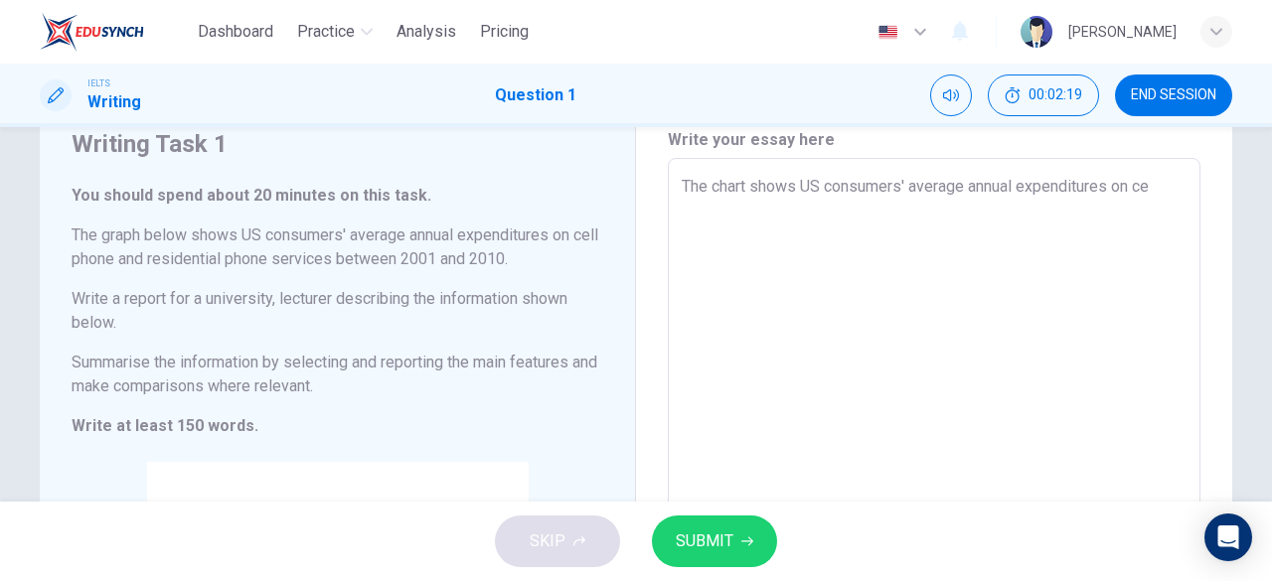
type textarea "The chart shows US consumers' average annual expenditures on cel"
type textarea "x"
type textarea "The chart shows US consumers' average annual expenditures on cell"
type textarea "x"
type textarea "The chart shows US consumers' average annual expenditures on cell"
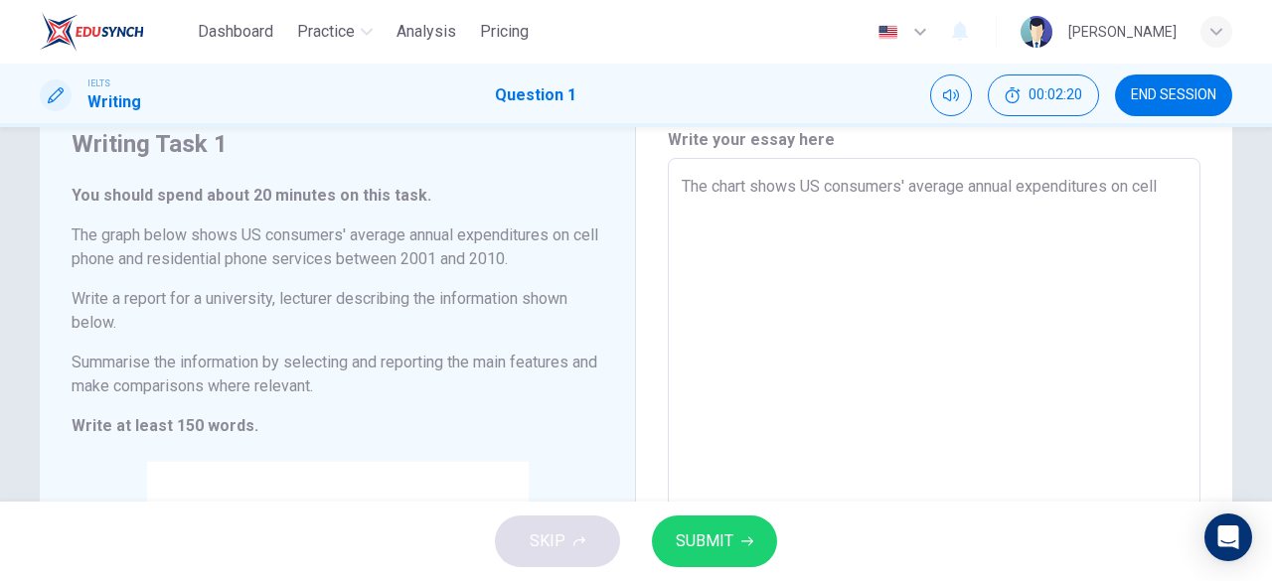
type textarea "x"
type textarea "The chart shows US consumers' average annual expenditures on cell p"
type textarea "x"
type textarea "The chart shows US consumers' average annual expenditures on cell ph"
type textarea "x"
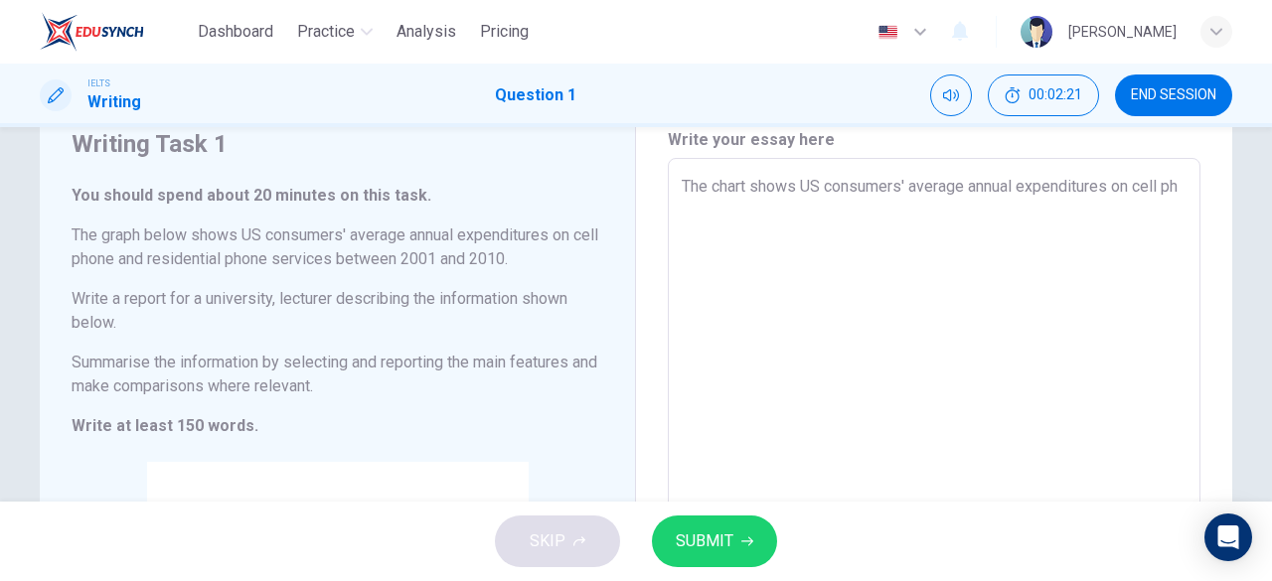
type textarea "The chart shows US consumers' average annual expenditures on cell phi"
type textarea "x"
type textarea "The chart shows US consumers' average annual expenditures on cell phin"
type textarea "x"
type textarea "The chart shows US consumers' average annual expenditures on cell phin="
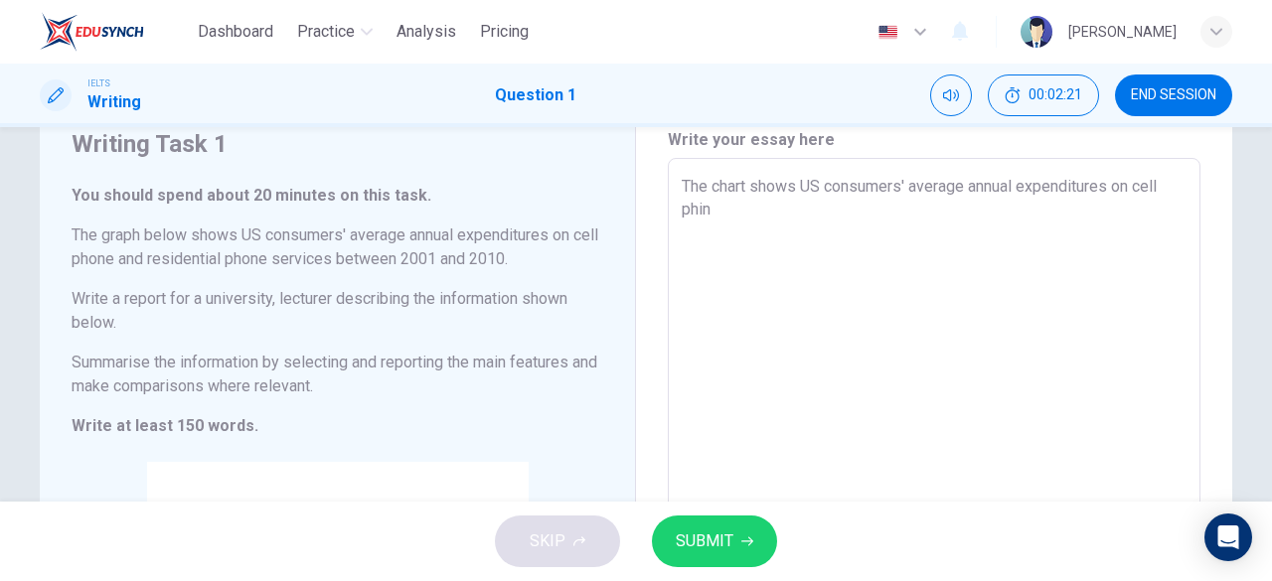
type textarea "x"
type textarea "The chart shows US consumers' average annual expenditures on cell phin=="
type textarea "x"
type textarea "The chart shows US consumers' average annual expenditures on cell phin="
type textarea "x"
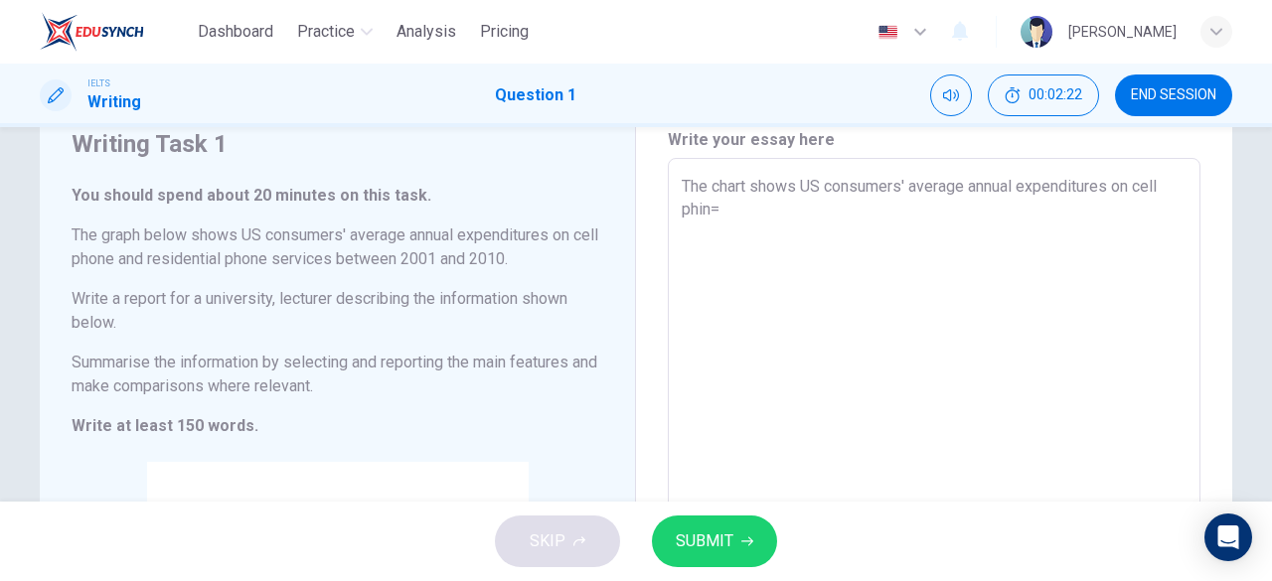
type textarea "The chart shows US consumers' average annual expenditures on cell phin"
type textarea "x"
type textarea "The chart shows US consumers' average annual expenditures on cell phi"
type textarea "x"
type textarea "The chart shows US consumers' average annual expenditures on cell ph"
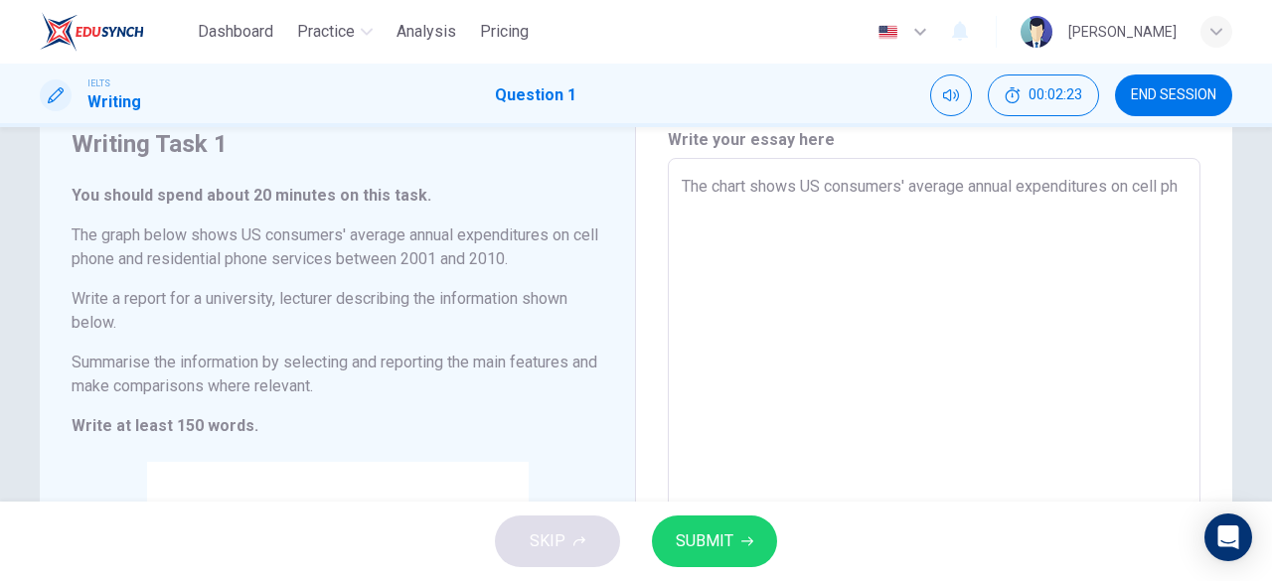
type textarea "x"
type textarea "The chart shows US consumers' average annual expenditures on cell pho"
type textarea "x"
type textarea "The chart shows US consumers' average annual expenditures on cell phon"
type textarea "x"
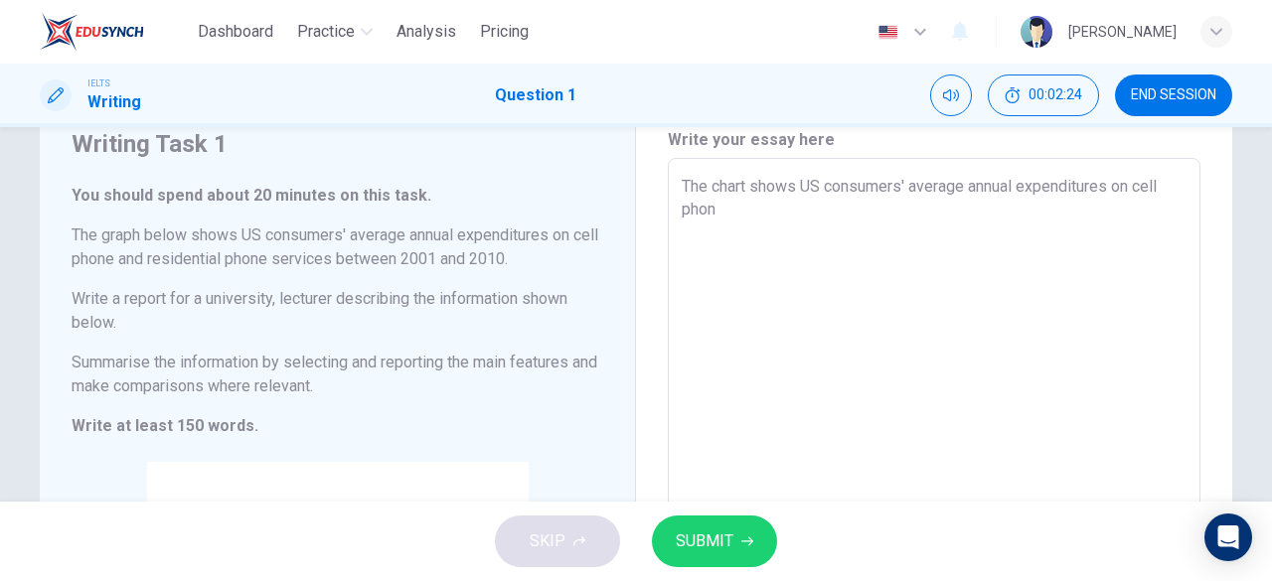
type textarea "The chart shows US consumers' average annual expenditures on cell phone"
type textarea "x"
type textarea "The chart shows US consumers' average annual expenditures on cell phone"
type textarea "x"
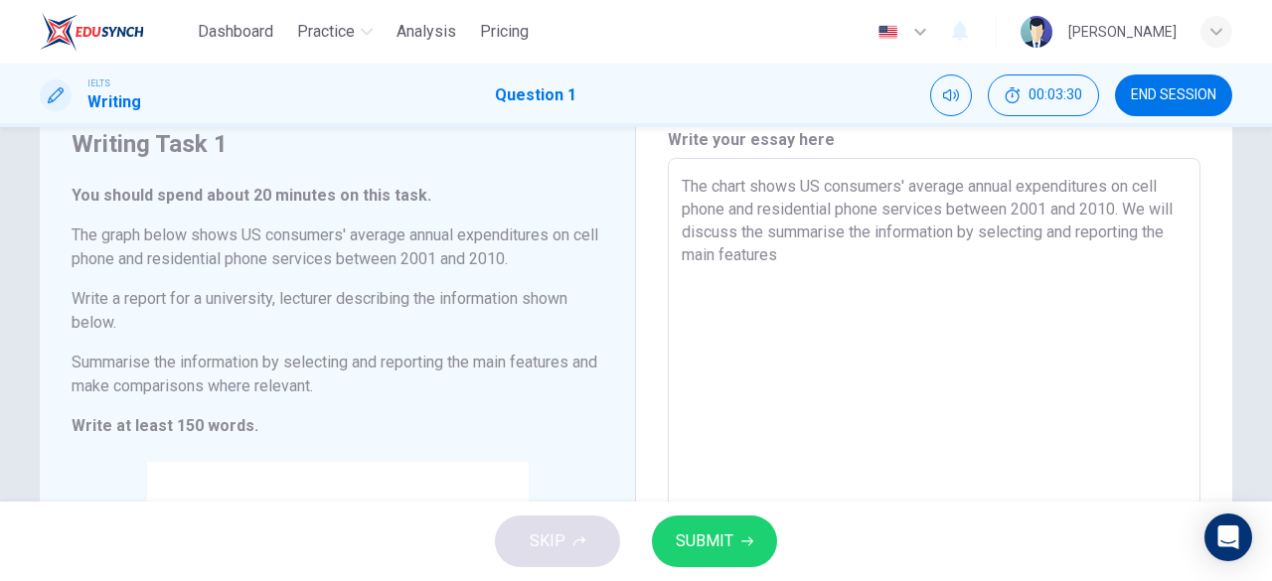
click at [1075, 232] on textarea "The chart shows US consumers' average annual expenditures on cell phone and res…" at bounding box center [934, 484] width 505 height 618
click at [803, 255] on textarea "The chart shows US consumers' average annual expenditures on cell phone and res…" at bounding box center [934, 484] width 505 height 618
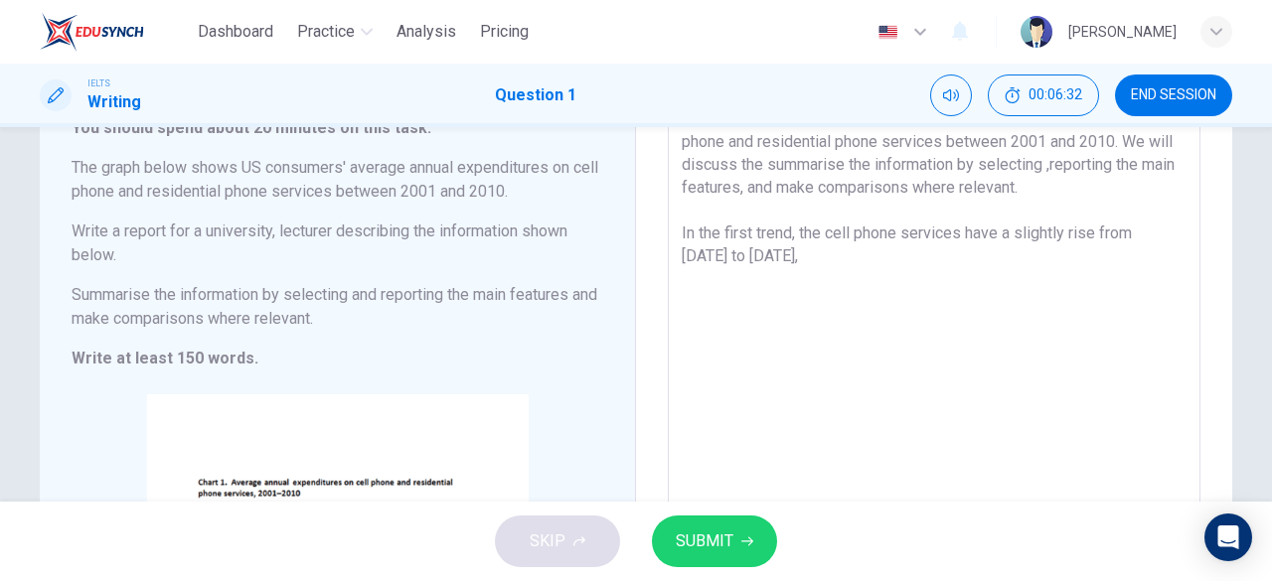
scroll to position [143, 0]
click at [1057, 240] on textarea "The chart shows US consumers' average annual expenditures on cell phone and res…" at bounding box center [934, 419] width 505 height 618
click at [825, 260] on textarea "The chart shows US consumers' average annual expenditures on cell phone and res…" at bounding box center [934, 419] width 505 height 618
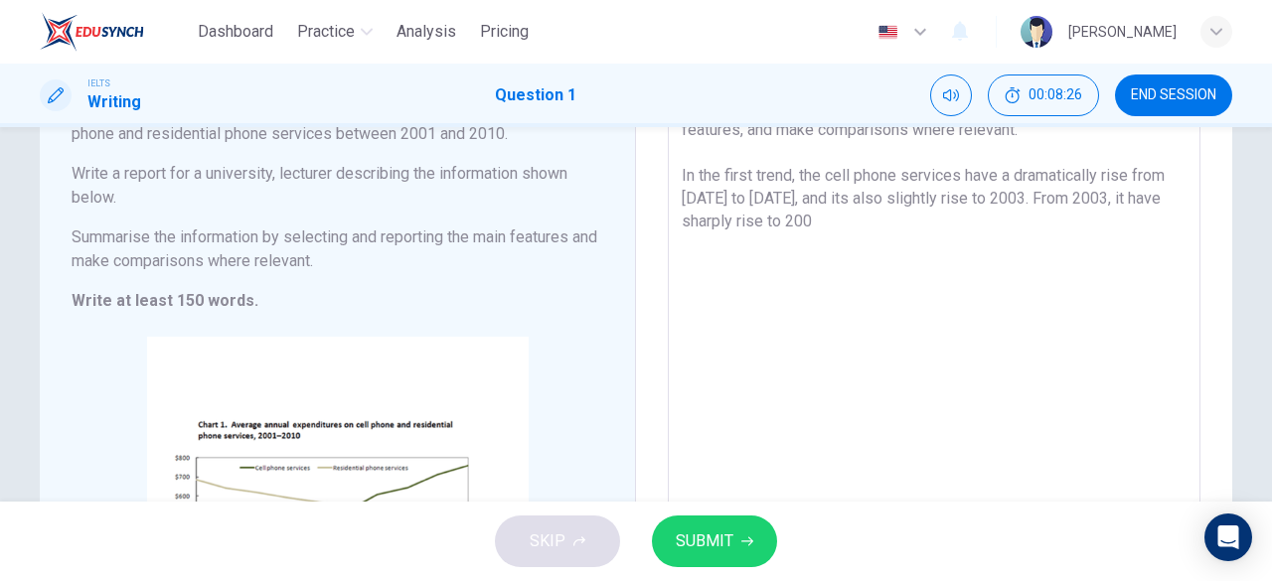
scroll to position [205, 0]
click at [1093, 192] on textarea "The chart shows US consumers' average annual expenditures on cell phone and res…" at bounding box center [934, 358] width 505 height 618
click at [1096, 197] on textarea "The chart shows US consumers' average annual expenditures on cell phone and res…" at bounding box center [934, 358] width 505 height 618
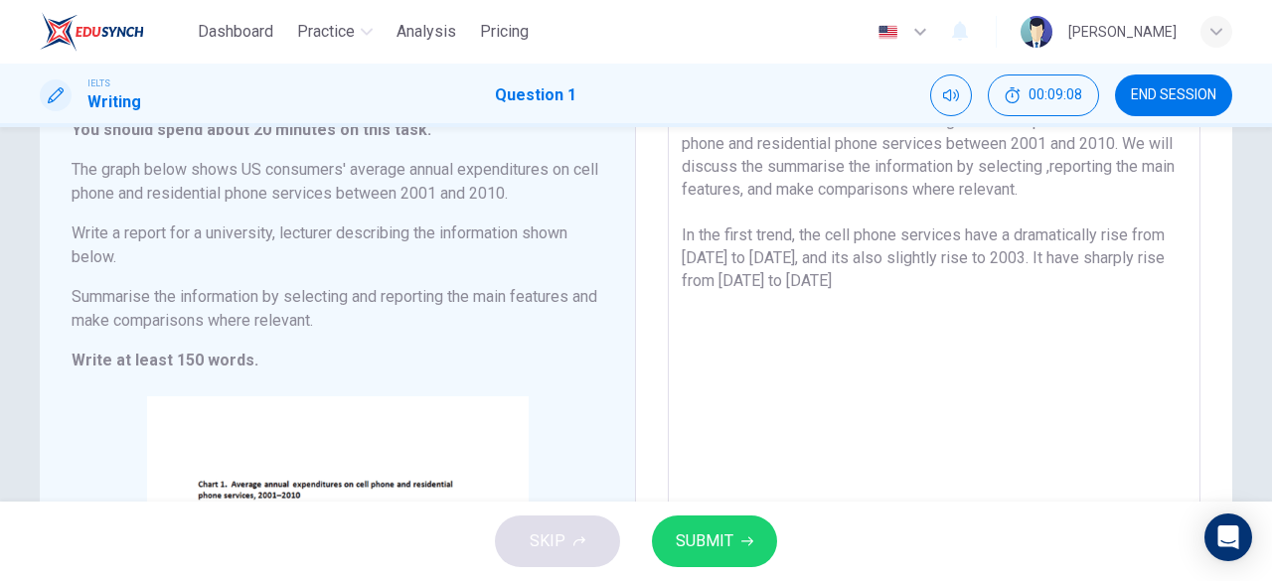
scroll to position [143, 0]
click at [1005, 258] on textarea "The chart shows US consumers' average annual expenditures on cell phone and res…" at bounding box center [934, 419] width 505 height 618
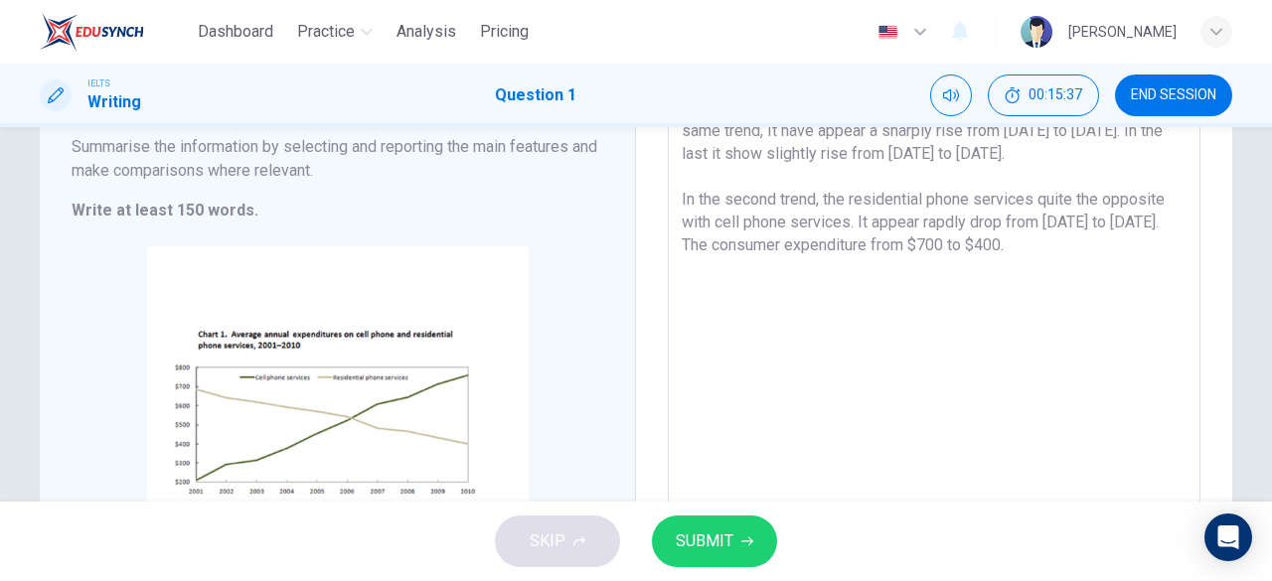
scroll to position [297, 0]
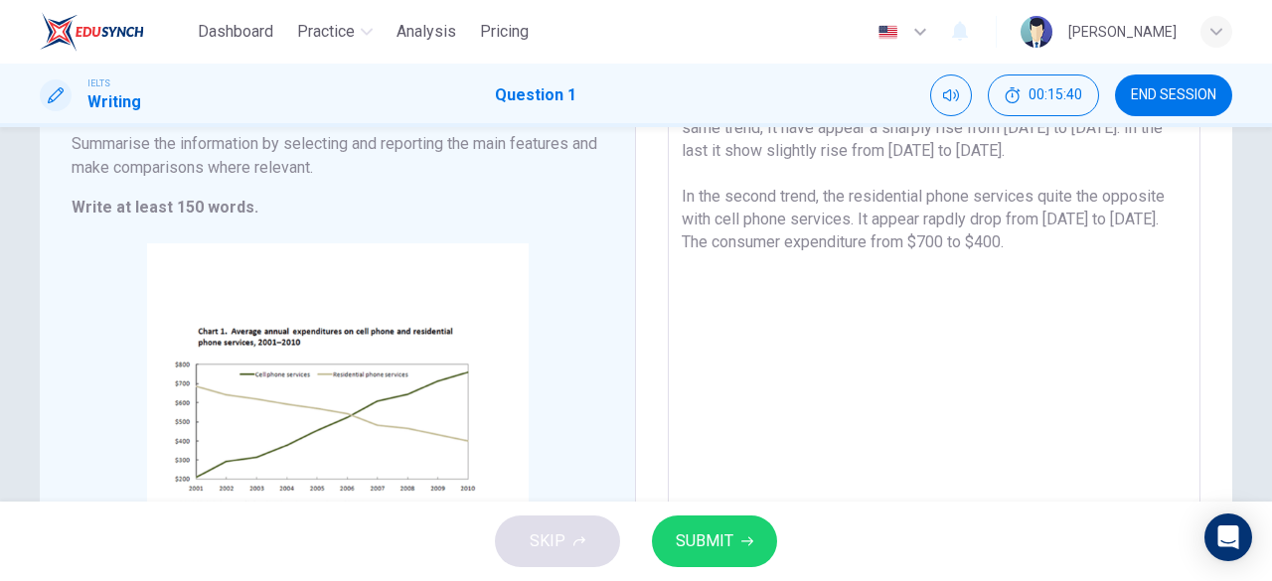
click at [910, 146] on textarea "The chart shows US consumers' average annual expenditures on cell phone and res…" at bounding box center [934, 265] width 505 height 618
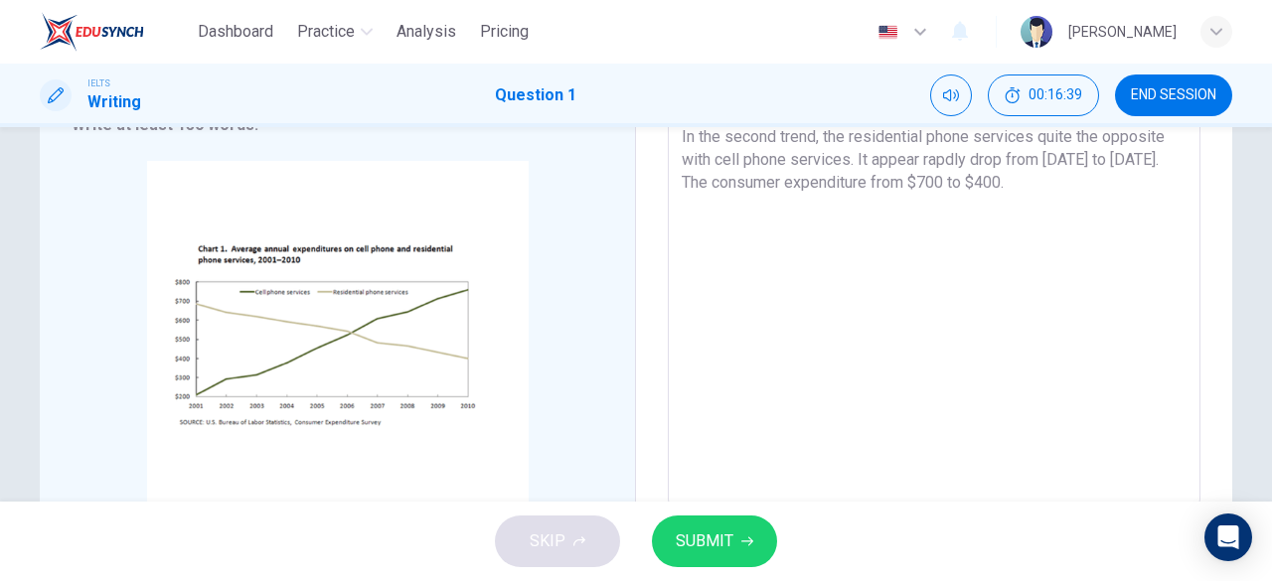
scroll to position [379, 0]
click at [785, 230] on textarea "The chart shows US consumers' average annual expenditures on cell phone and res…" at bounding box center [934, 184] width 505 height 618
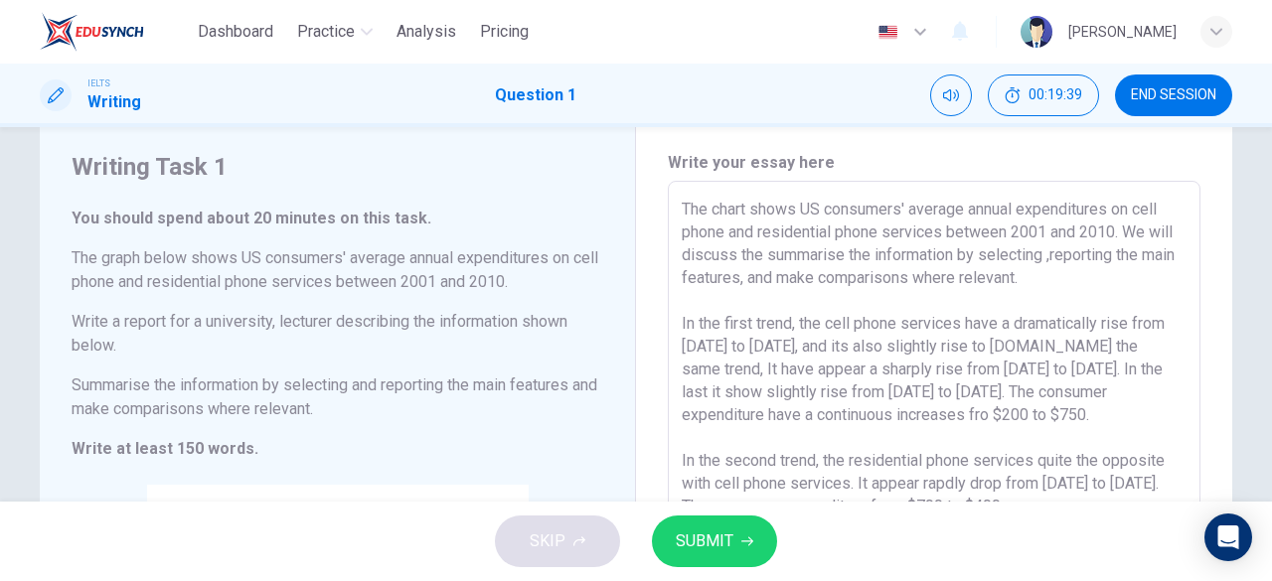
scroll to position [300, 0]
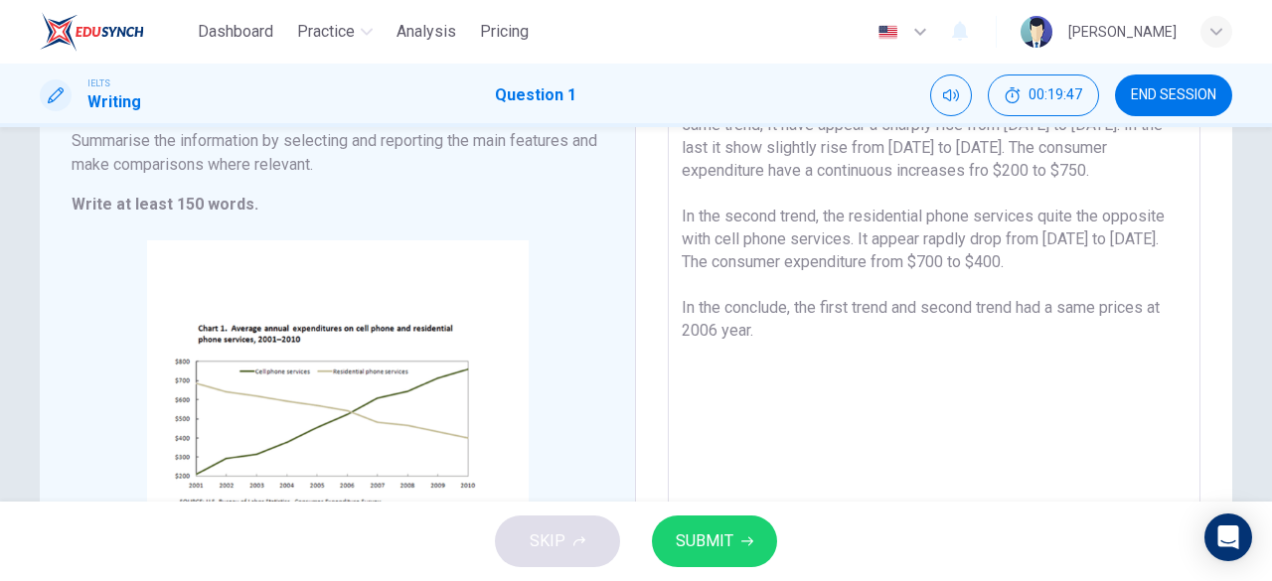
click at [936, 233] on textarea "The chart shows US consumers' average annual expenditures on cell phone and res…" at bounding box center [934, 262] width 505 height 618
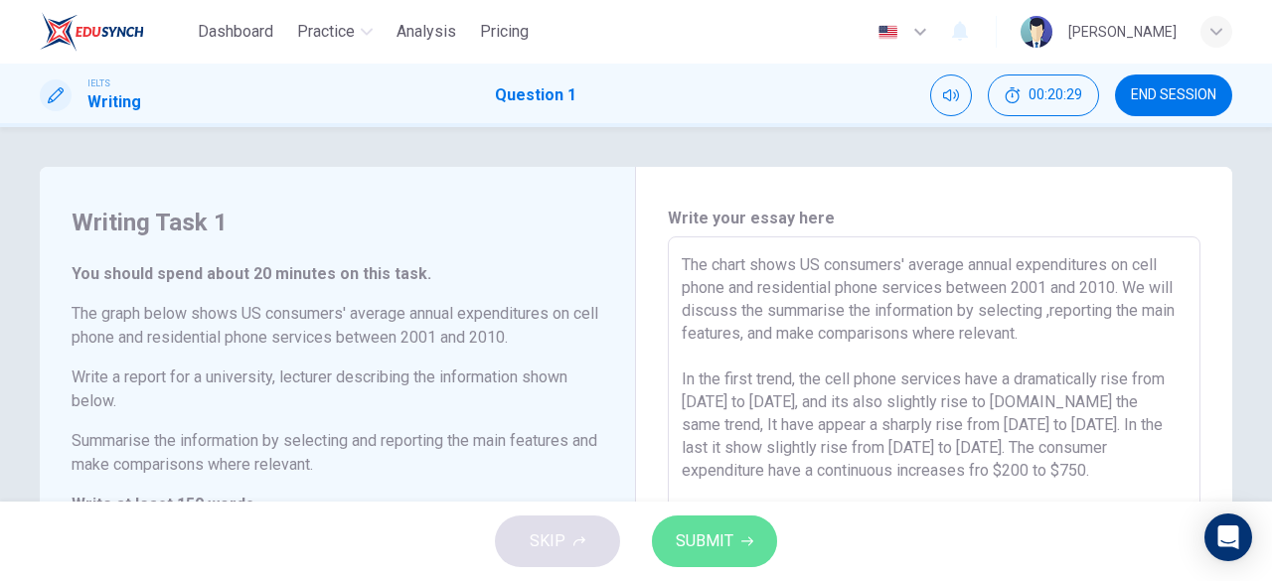
click at [688, 536] on span "SUBMIT" at bounding box center [705, 542] width 58 height 28
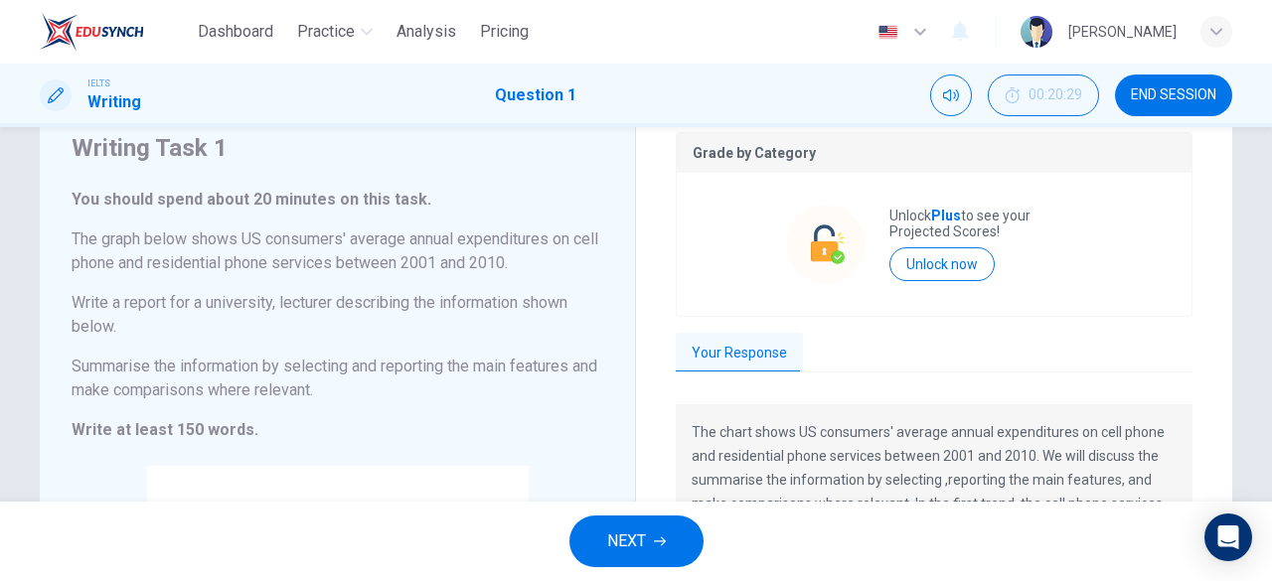
scroll to position [77, 0]
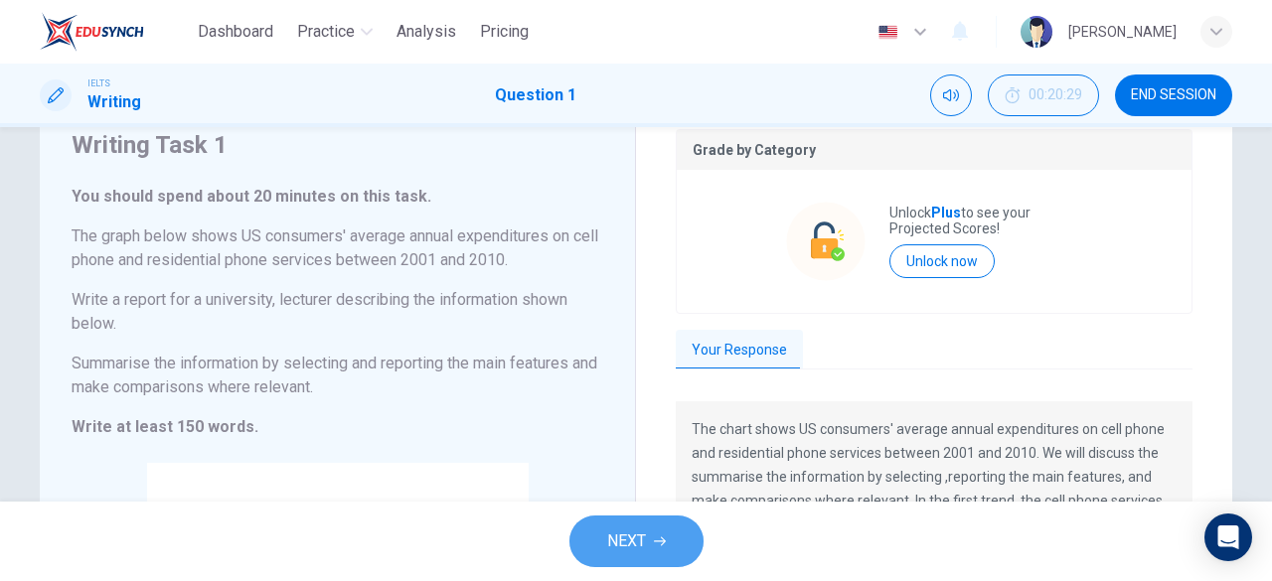
click at [666, 554] on button "NEXT" at bounding box center [636, 542] width 134 height 52
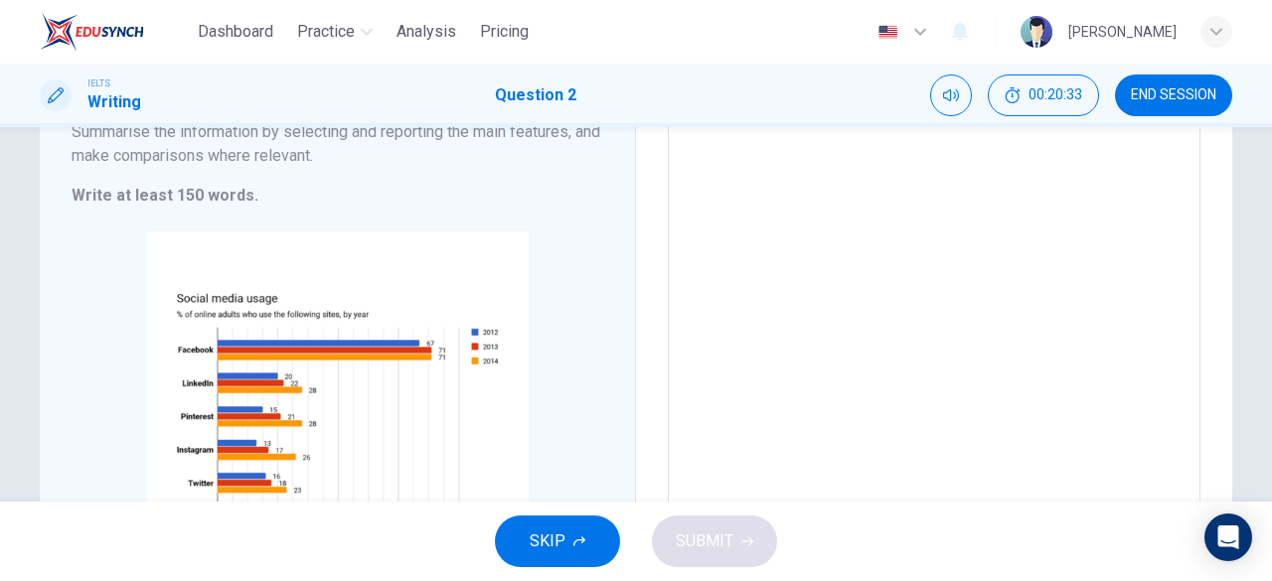
scroll to position [250, 0]
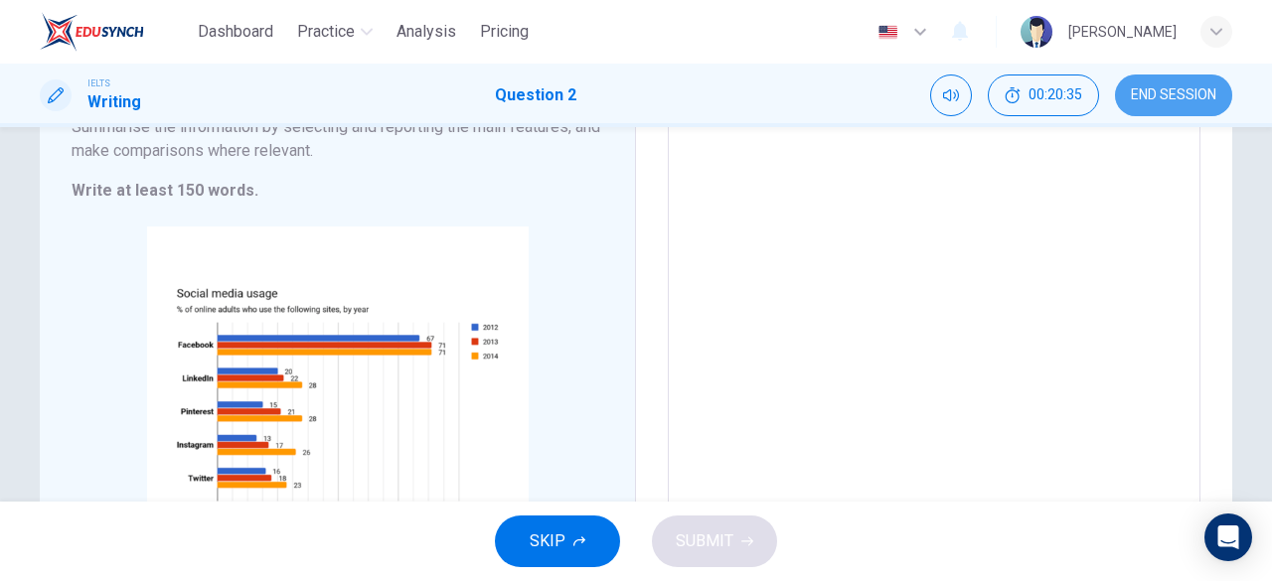
click at [1210, 114] on button "END SESSION" at bounding box center [1173, 96] width 117 height 42
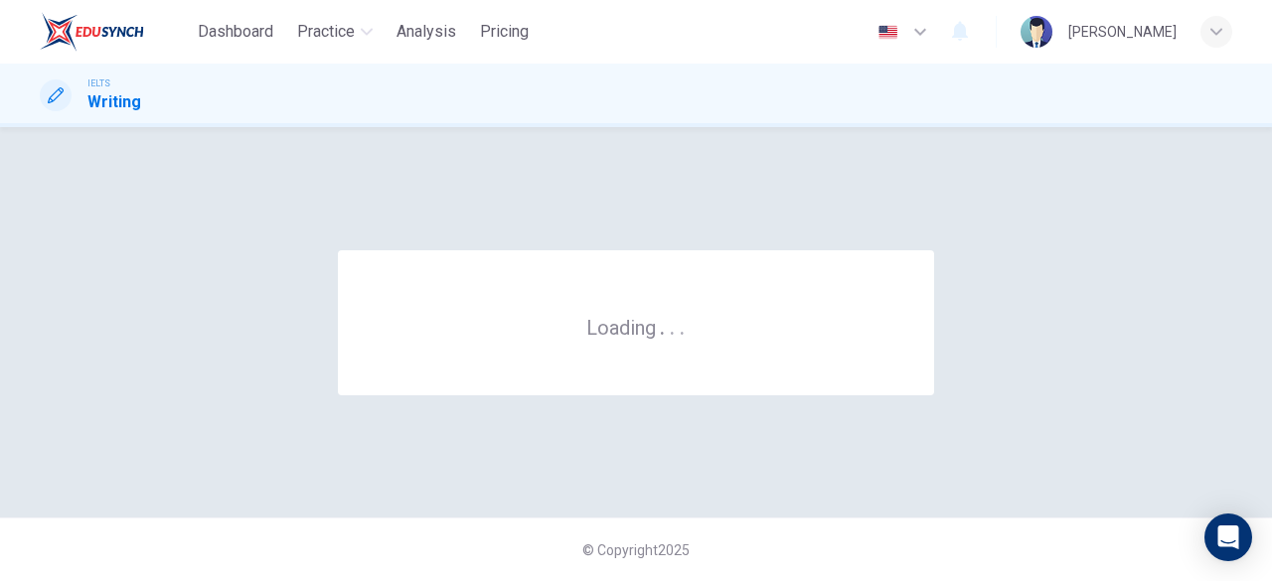
scroll to position [0, 0]
